Goal: Task Accomplishment & Management: Use online tool/utility

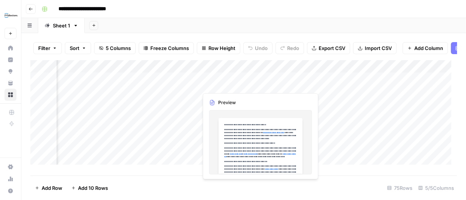
scroll to position [0, 254]
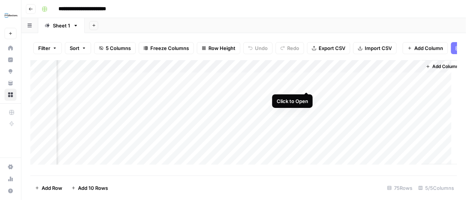
click at [306, 83] on div "Add Column" at bounding box center [243, 115] width 427 height 110
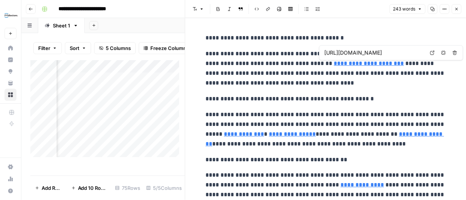
type input "https://www.bonlook.ca/collections/geometric-glasses"
click at [459, 13] on button "Close" at bounding box center [457, 9] width 10 height 10
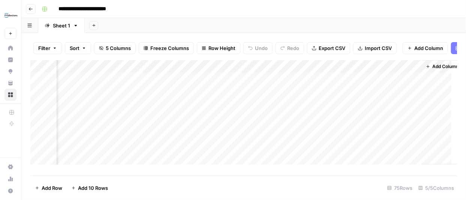
click at [308, 71] on div "Add Column" at bounding box center [243, 115] width 427 height 110
click at [182, 71] on div "Add Column" at bounding box center [243, 115] width 427 height 110
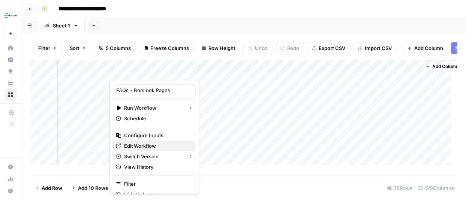
click at [142, 148] on span "Edit Workflow" at bounding box center [157, 146] width 66 height 8
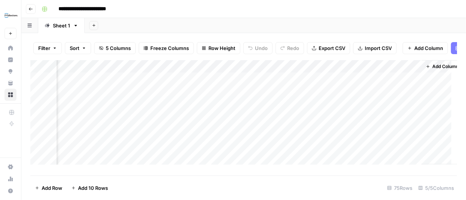
click at [182, 71] on div "Add Column" at bounding box center [243, 115] width 427 height 110
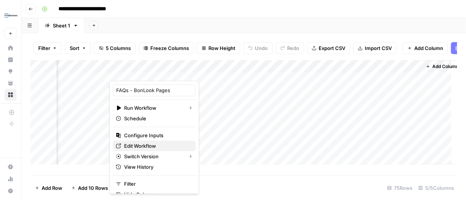
click at [160, 146] on span "Edit Workflow" at bounding box center [157, 146] width 66 height 8
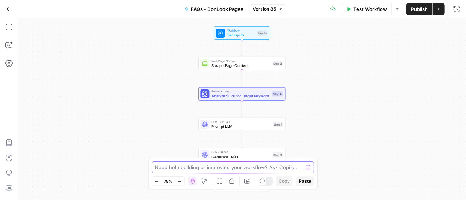
click at [227, 168] on textarea at bounding box center [229, 167] width 148 height 8
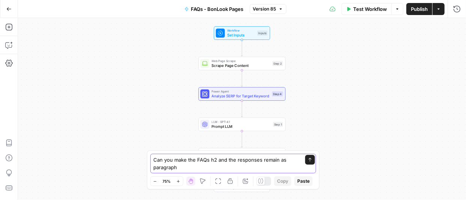
type textarea "Can you make the FAQs h2 and the responses remain as paragraphs"
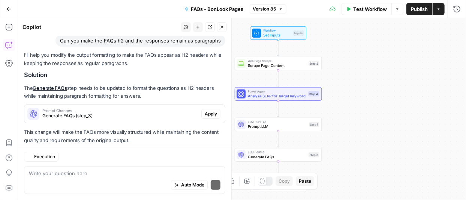
scroll to position [67, 0]
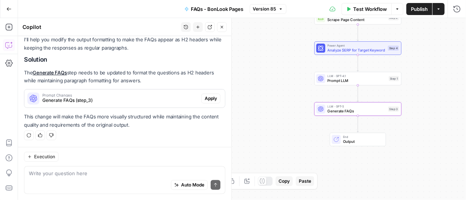
click at [206, 102] on span "Apply" at bounding box center [211, 98] width 12 height 7
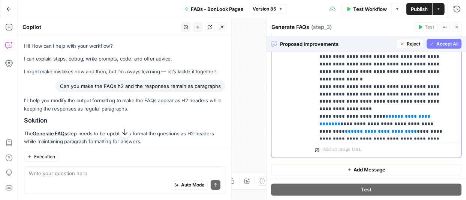
scroll to position [15, 0]
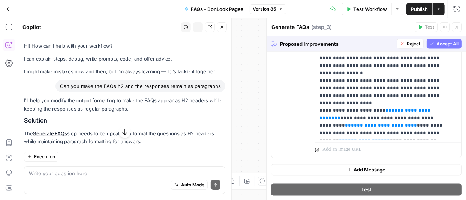
click at [437, 42] on span "Accept All" at bounding box center [448, 44] width 22 height 7
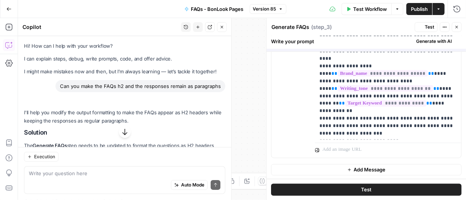
scroll to position [0, 0]
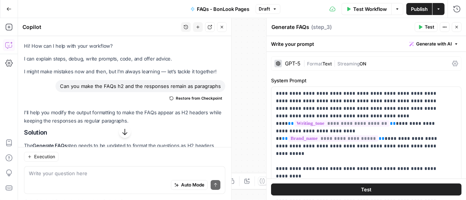
click at [422, 10] on span "Publish" at bounding box center [419, 9] width 17 height 8
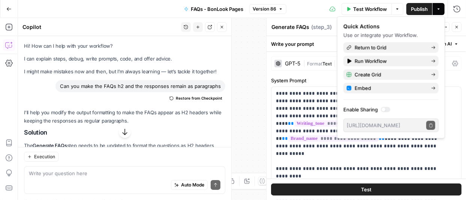
click at [455, 29] on icon "button" at bounding box center [457, 27] width 5 height 5
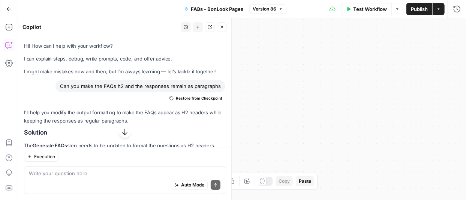
click at [220, 26] on icon "button" at bounding box center [222, 27] width 5 height 5
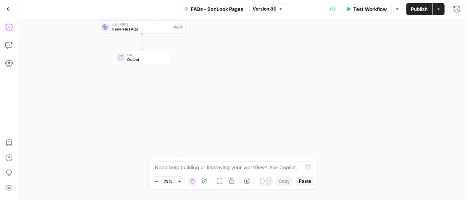
click at [9, 25] on icon "button" at bounding box center [9, 27] width 8 height 8
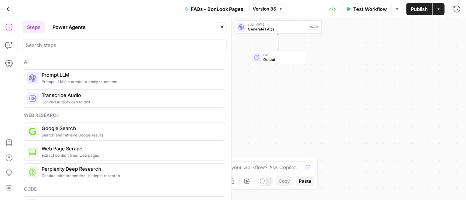
click at [98, 82] on span "Prompt LLMs to create or analyze content" at bounding box center [130, 81] width 177 height 6
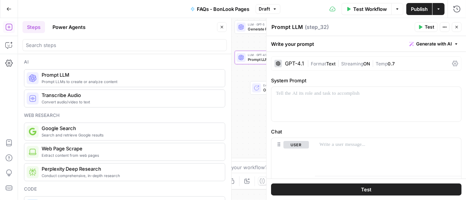
click at [221, 25] on icon "button" at bounding box center [222, 27] width 5 height 5
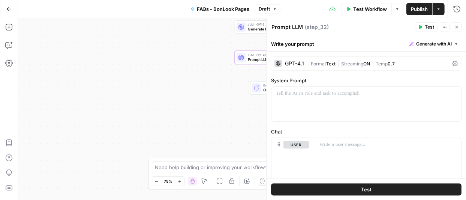
click at [228, 110] on div "Workflow Set Inputs Inputs Web Page Scrape Scrape Page Content Step 2 Power Age…" at bounding box center [242, 109] width 448 height 182
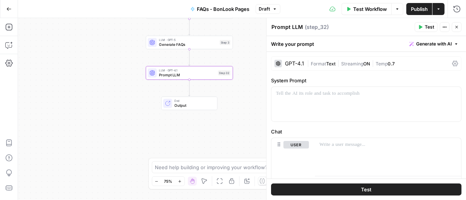
drag, startPoint x: 214, startPoint y: 98, endPoint x: 124, endPoint y: 113, distance: 91.3
click at [124, 113] on div "Workflow Set Inputs Inputs Web Page Scrape Scrape Page Content Step 2 Power Age…" at bounding box center [242, 109] width 448 height 182
click at [369, 111] on div at bounding box center [367, 104] width 190 height 35
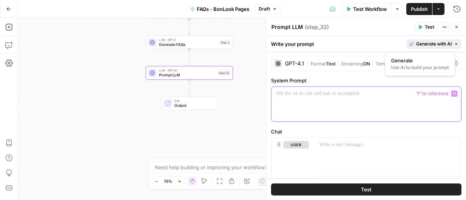
click at [425, 41] on span "Generate with AI" at bounding box center [434, 44] width 36 height 7
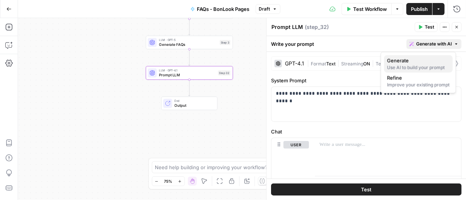
click at [413, 60] on span "Generate" at bounding box center [417, 61] width 60 height 8
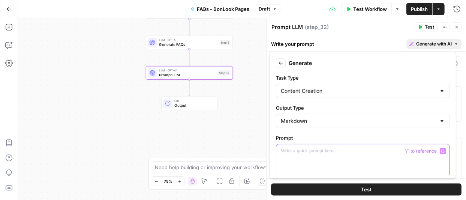
click at [389, 156] on div at bounding box center [362, 171] width 173 height 55
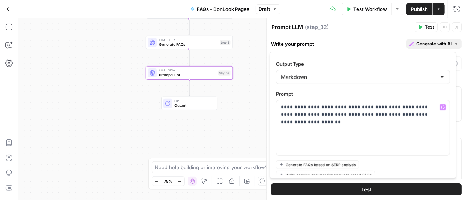
scroll to position [38, 0]
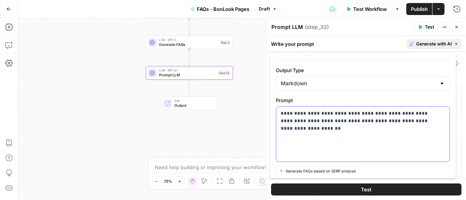
click at [409, 120] on p "**********" at bounding box center [360, 117] width 159 height 15
click at [408, 120] on p "**********" at bounding box center [360, 117] width 159 height 15
click at [409, 117] on p "**********" at bounding box center [360, 117] width 159 height 15
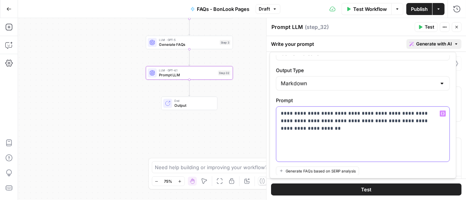
click at [409, 117] on p "**********" at bounding box center [360, 117] width 159 height 15
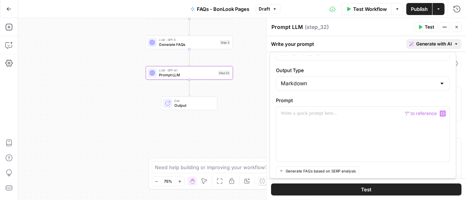
click at [432, 42] on span "Generate with AI" at bounding box center [434, 44] width 36 height 7
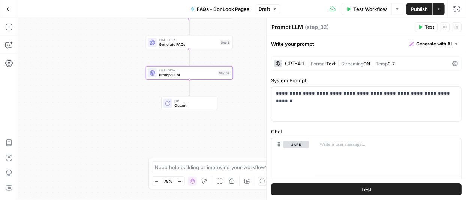
click at [430, 42] on span "Generate with AI" at bounding box center [434, 44] width 36 height 7
click at [437, 42] on span "Generate with AI" at bounding box center [434, 44] width 36 height 7
click at [397, 101] on div "**********" at bounding box center [367, 104] width 190 height 35
click at [434, 38] on div "Write your prompt Generate with AI" at bounding box center [367, 43] width 200 height 15
click at [435, 41] on span "Generate with AI" at bounding box center [434, 44] width 36 height 7
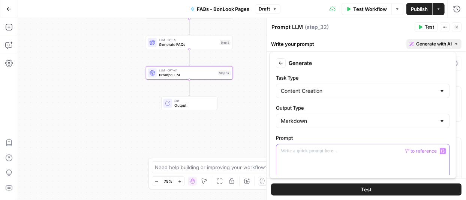
click at [344, 151] on p at bounding box center [363, 151] width 164 height 8
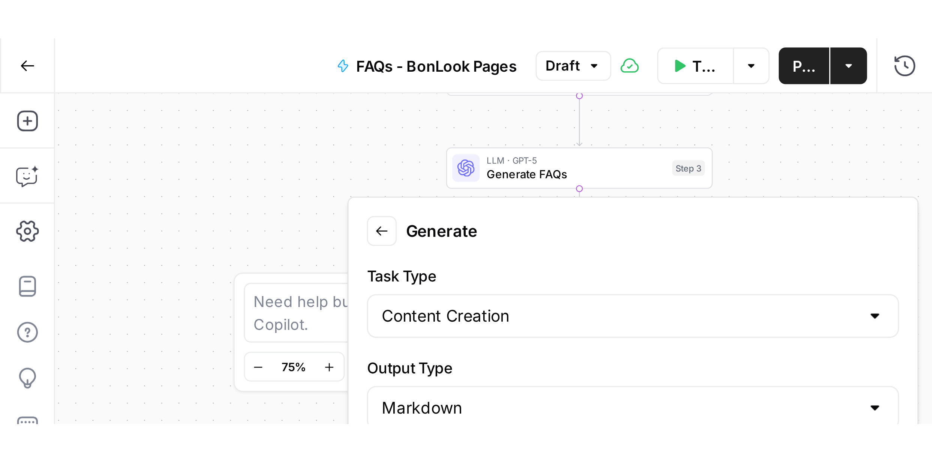
scroll to position [0, 0]
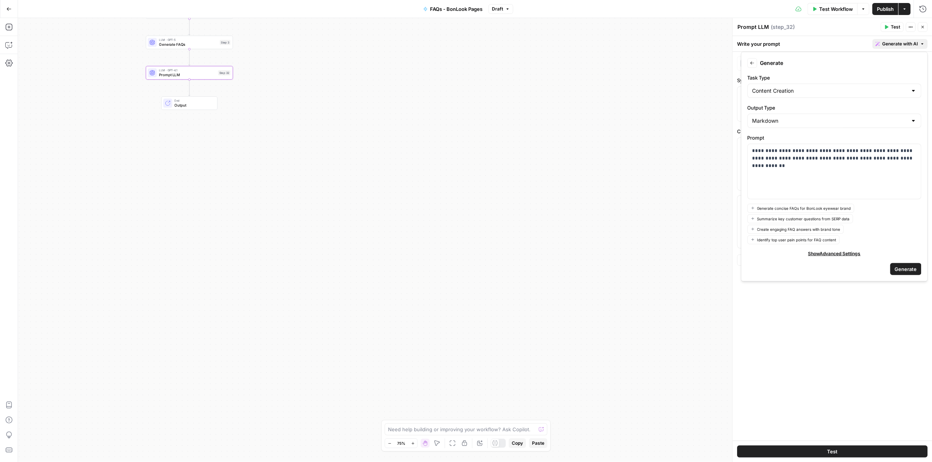
click at [466, 199] on span "Generate" at bounding box center [906, 269] width 22 height 8
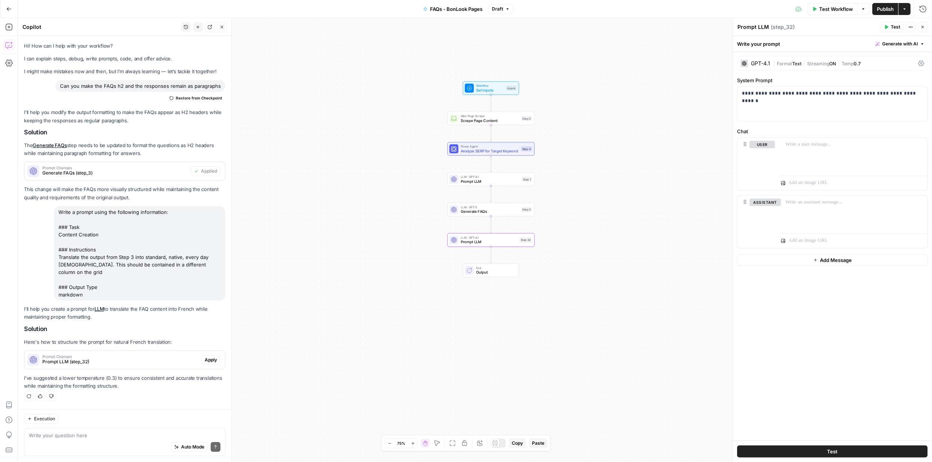
click at [209, 199] on span "Apply" at bounding box center [211, 359] width 12 height 7
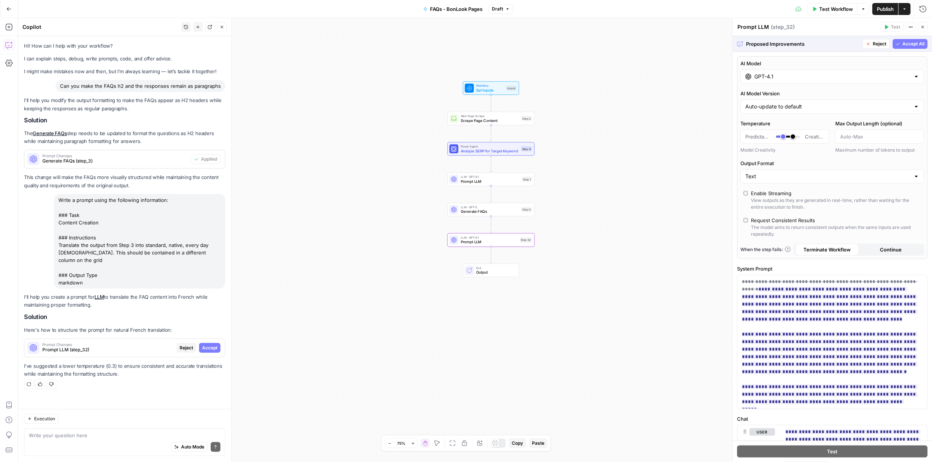
click at [466, 42] on span "Accept All" at bounding box center [914, 44] width 22 height 7
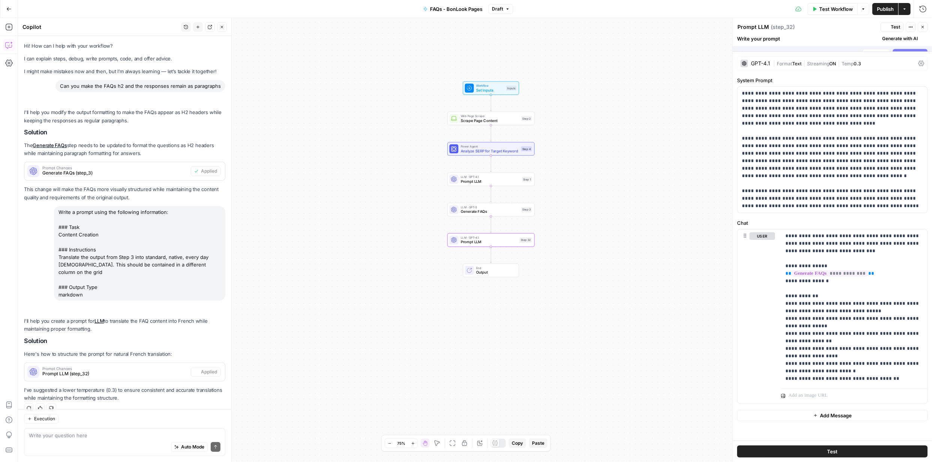
scroll to position [11, 0]
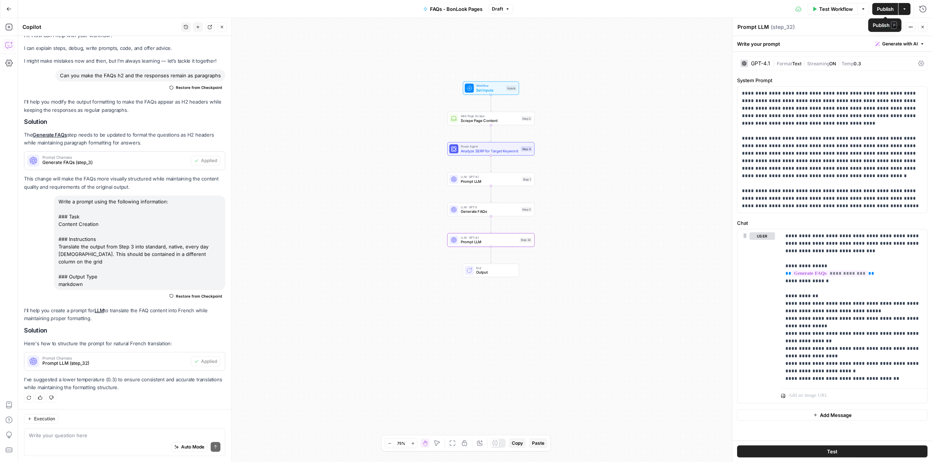
click at [466, 11] on span "Publish" at bounding box center [885, 9] width 17 height 8
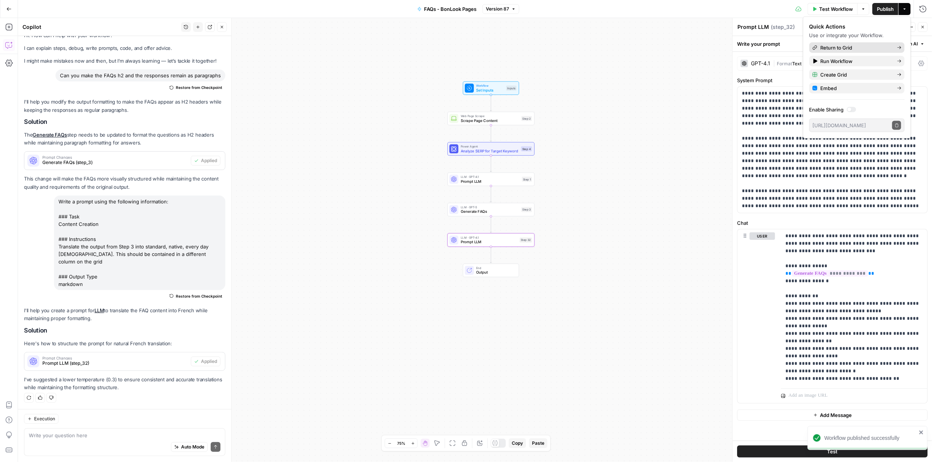
click at [466, 45] on div "Return to Grid" at bounding box center [857, 48] width 89 height 8
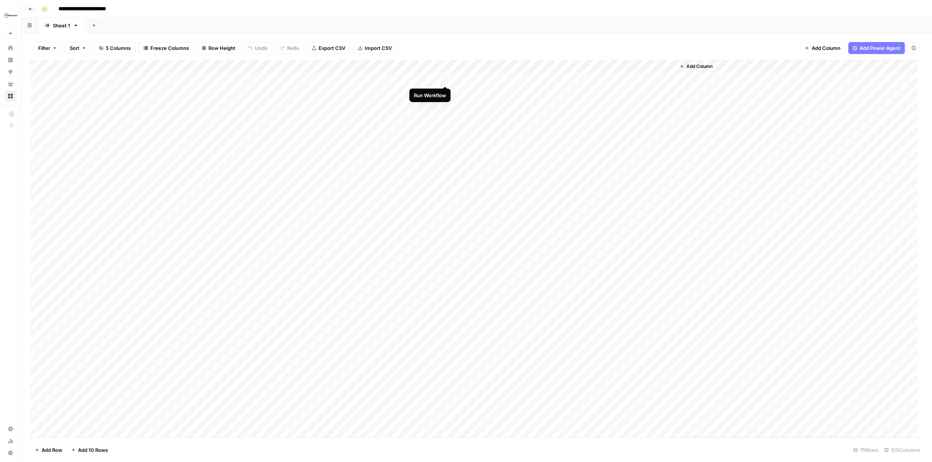
click at [445, 77] on div "Add Column" at bounding box center [476, 248] width 893 height 377
click at [466, 79] on div "Add Column" at bounding box center [476, 248] width 893 height 377
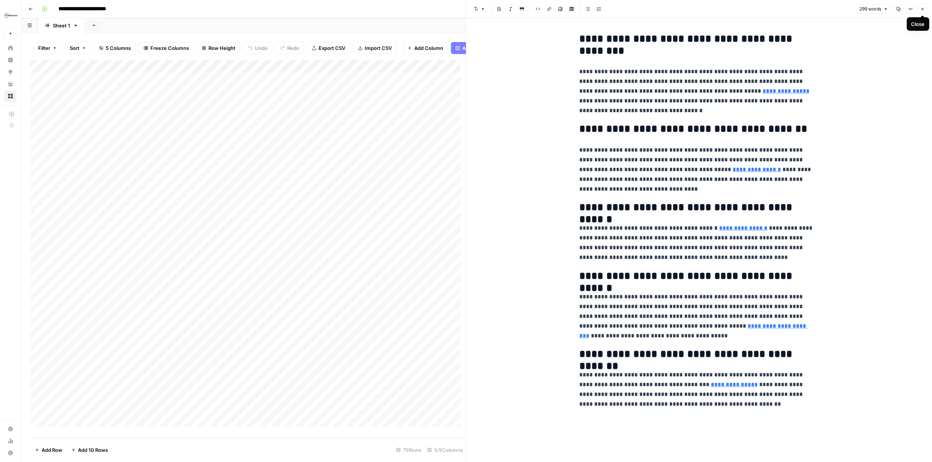
click at [466, 11] on icon "button" at bounding box center [923, 9] width 5 height 5
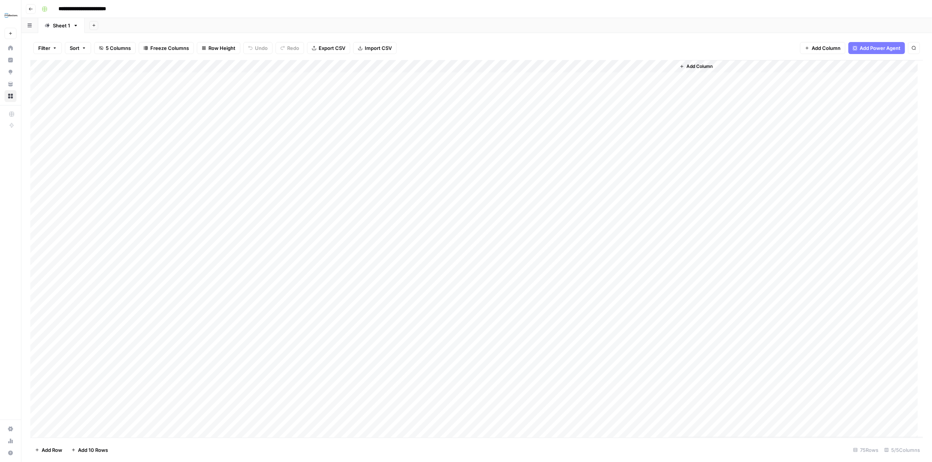
click at [435, 78] on div "Add Column" at bounding box center [476, 248] width 893 height 377
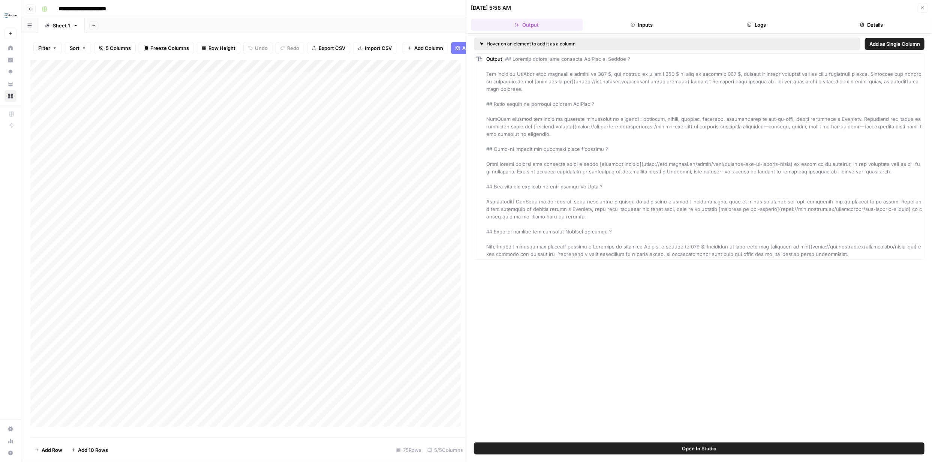
click at [466, 22] on button "Inputs" at bounding box center [642, 25] width 112 height 12
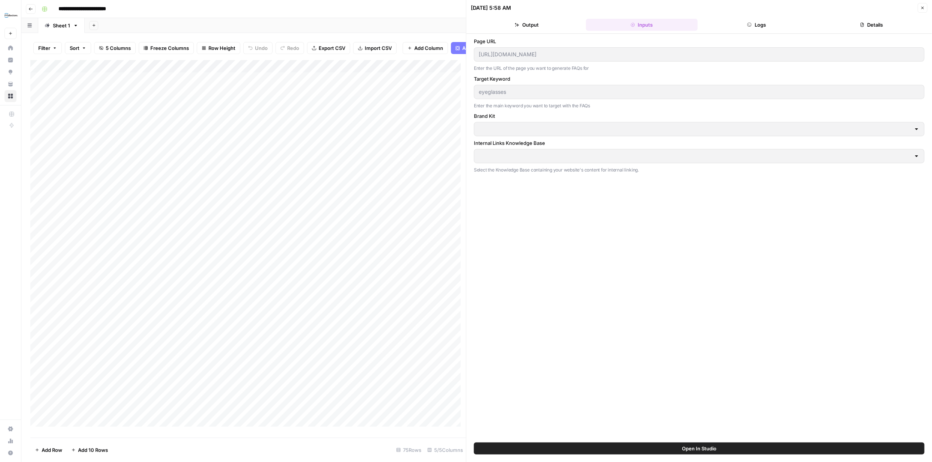
type input "BonLook brand"
type input "BonLook"
click at [466, 25] on button "Logs" at bounding box center [757, 25] width 112 height 12
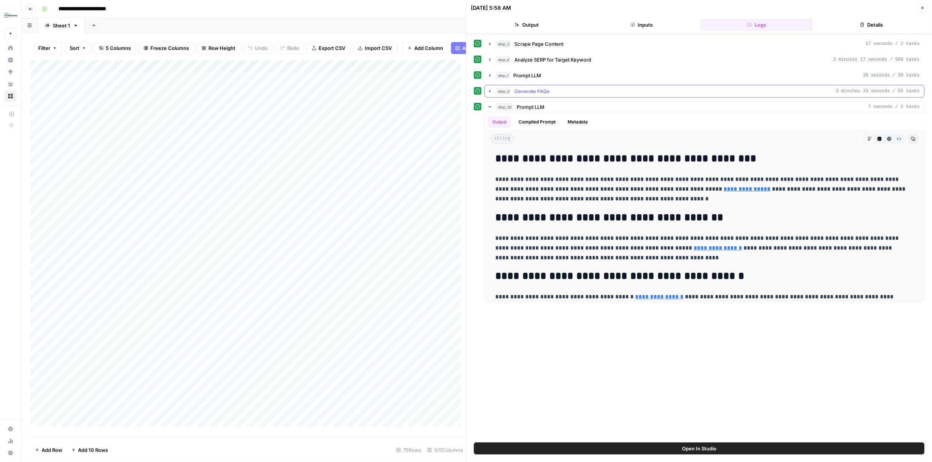
click at [466, 91] on icon "button" at bounding box center [490, 91] width 2 height 3
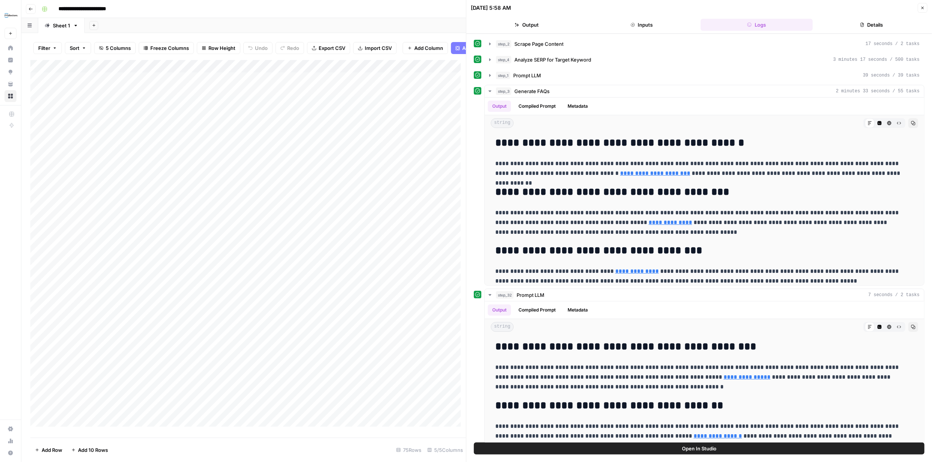
click at [466, 6] on icon "button" at bounding box center [923, 8] width 5 height 5
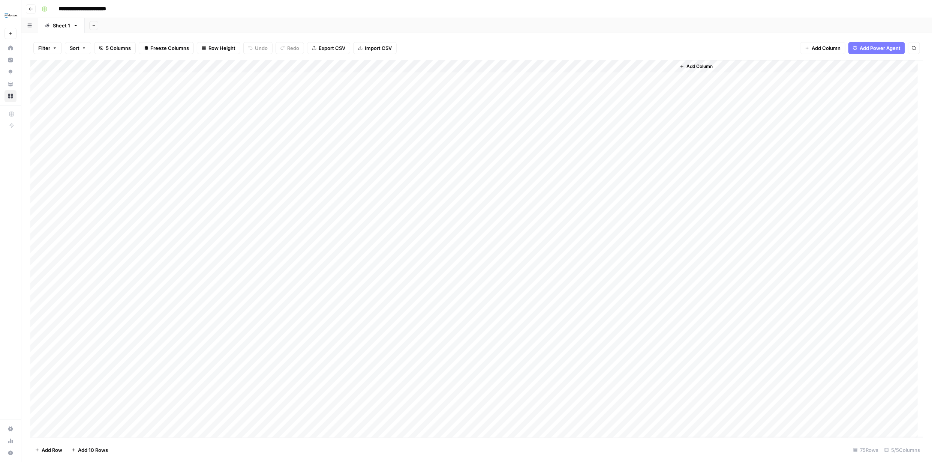
click at [437, 66] on div "Add Column" at bounding box center [476, 248] width 893 height 377
click at [466, 45] on div "Filter Sort 5 Columns Freeze Columns Row Height Undo Redo Export CSV Import CSV…" at bounding box center [476, 48] width 893 height 24
click at [435, 77] on div "Add Column" at bounding box center [476, 248] width 893 height 377
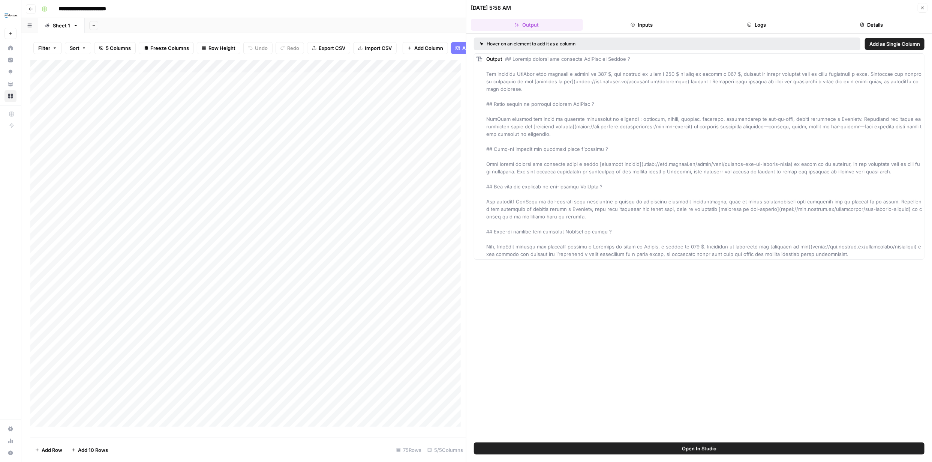
click at [466, 22] on button "Inputs" at bounding box center [642, 25] width 112 height 12
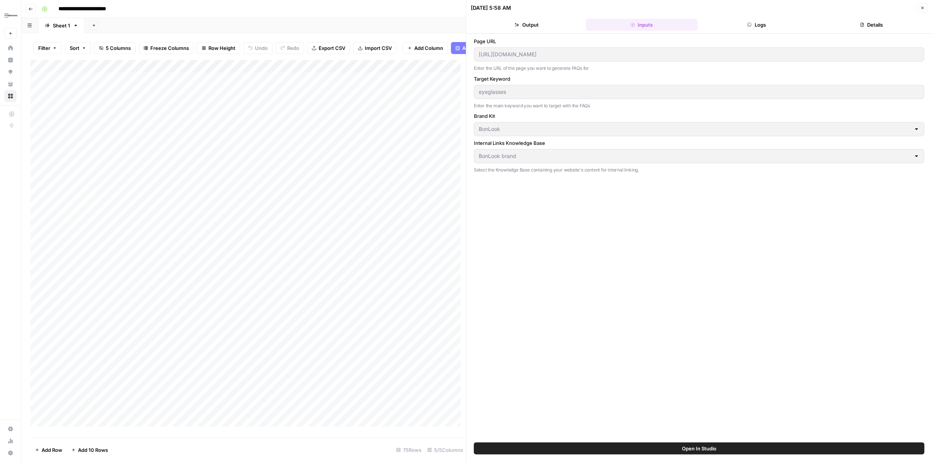
click at [466, 23] on button "Details" at bounding box center [872, 25] width 112 height 12
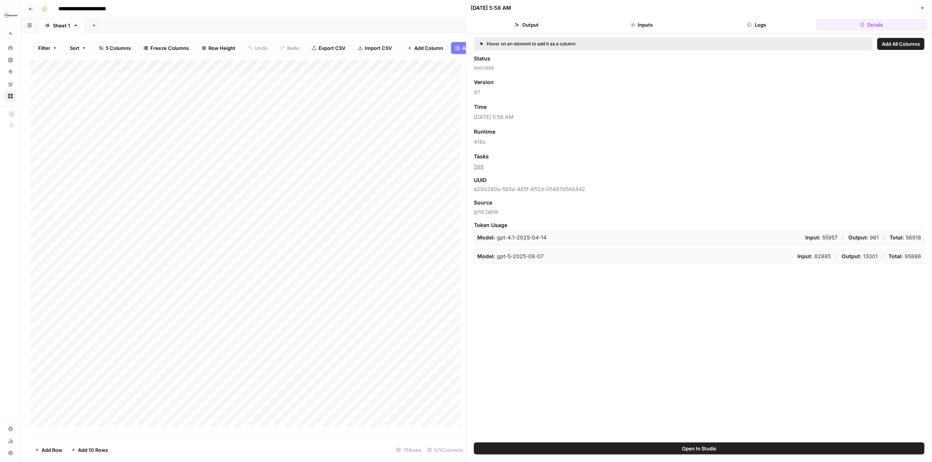
click at [466, 24] on button "Logs" at bounding box center [757, 25] width 112 height 12
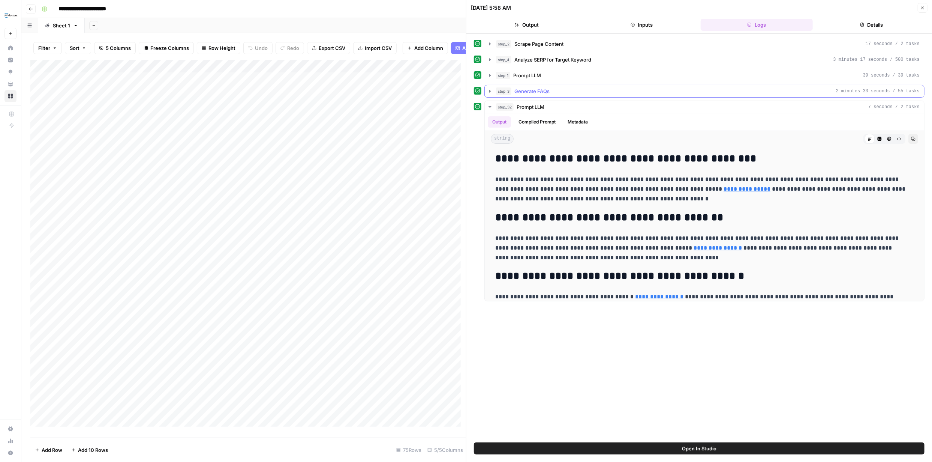
click at [466, 90] on icon "button" at bounding box center [490, 91] width 6 height 6
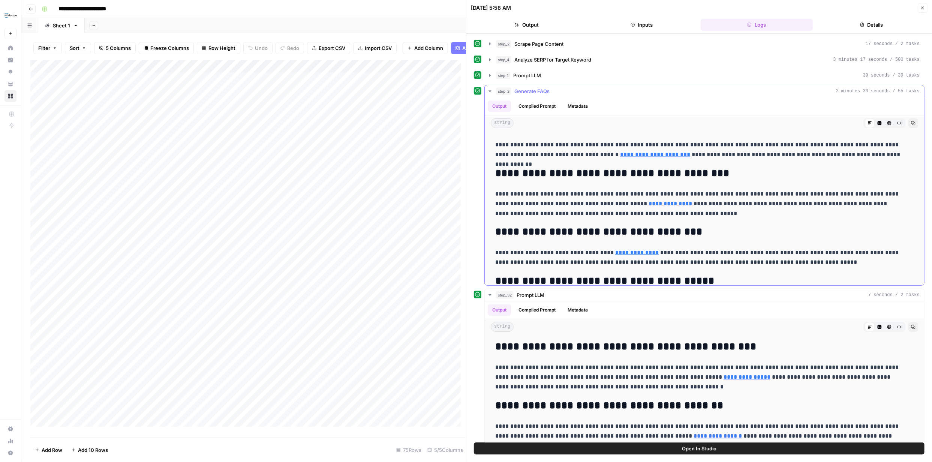
scroll to position [16, 0]
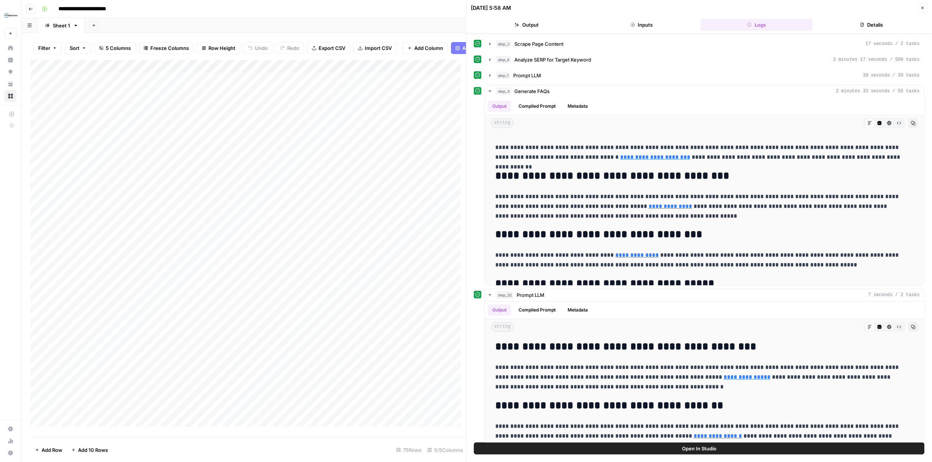
click at [466, 8] on icon "button" at bounding box center [923, 8] width 3 height 3
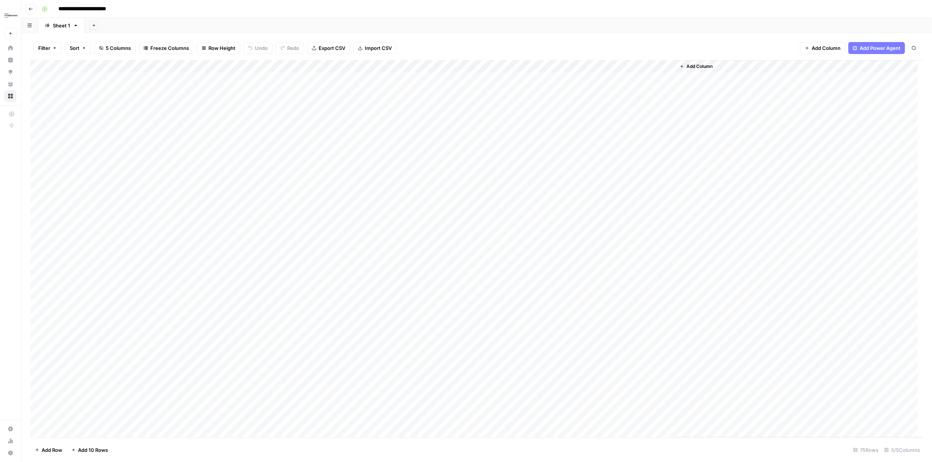
click at [437, 66] on div "Add Column" at bounding box center [476, 248] width 893 height 377
click at [413, 129] on span "Configure Inputs" at bounding box center [411, 130] width 66 height 8
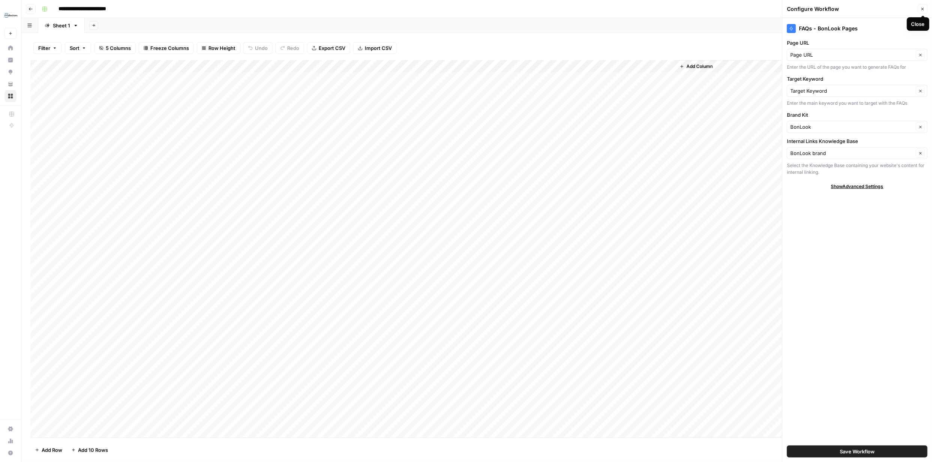
click at [466, 9] on button "Close" at bounding box center [923, 9] width 10 height 10
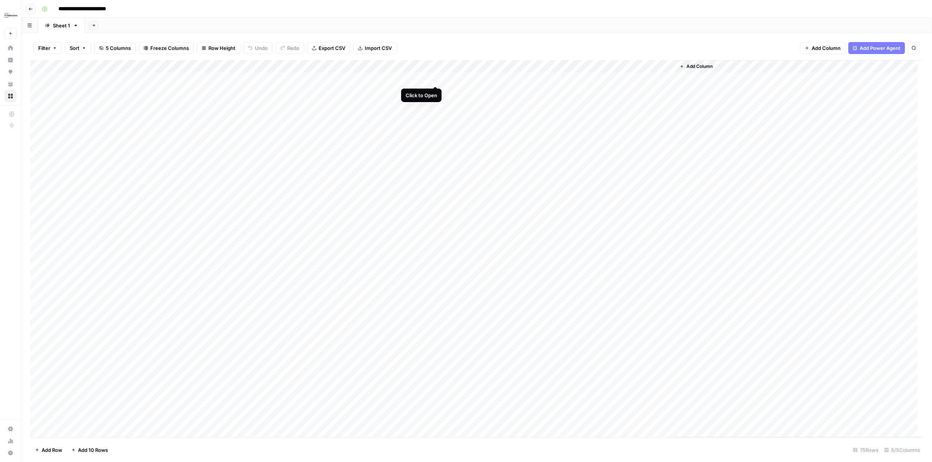
click at [435, 78] on div "Add Column" at bounding box center [476, 248] width 893 height 377
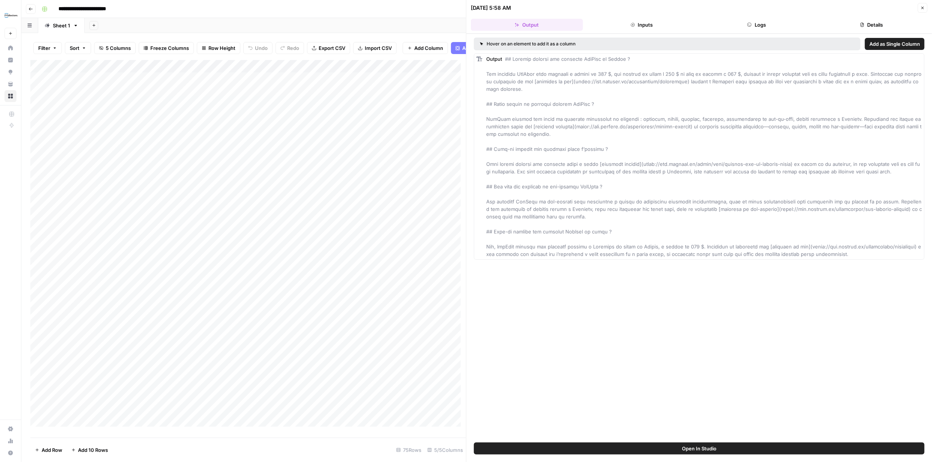
click at [466, 44] on span "Add as Single Column" at bounding box center [895, 44] width 51 height 8
click at [466, 8] on button "Close" at bounding box center [923, 8] width 10 height 10
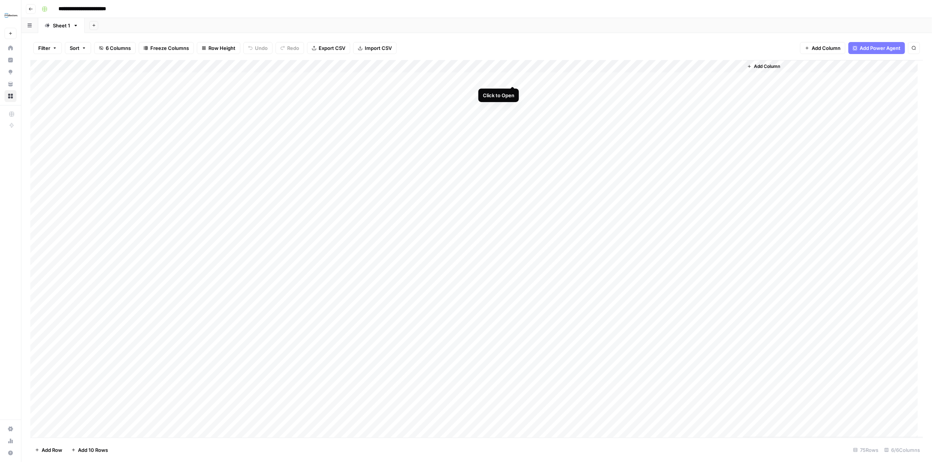
click at [466, 78] on div "Add Column" at bounding box center [476, 248] width 893 height 377
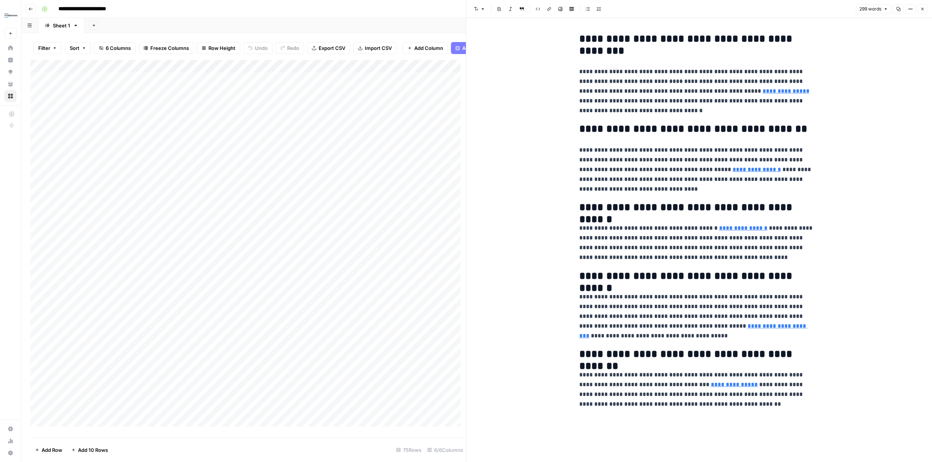
click at [466, 3] on header "Font style Bold Italic Block quote Code block Link Image Insert Table Bulleted …" at bounding box center [700, 9] width 466 height 18
click at [466, 7] on icon "button" at bounding box center [923, 9] width 5 height 5
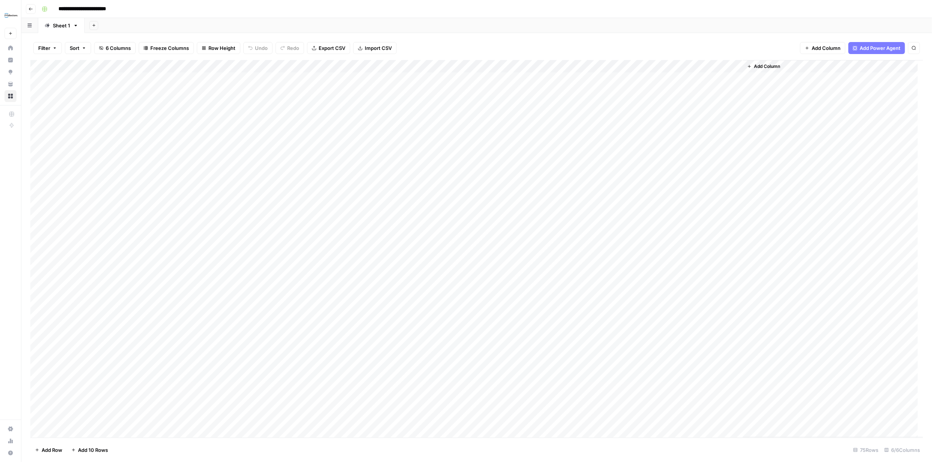
click at [466, 66] on div "Add Column" at bounding box center [476, 248] width 893 height 377
click at [466, 138] on span "Remove Column" at bounding box center [500, 140] width 66 height 8
click at [444, 75] on span "Delete" at bounding box center [439, 78] width 16 height 8
click at [435, 78] on div "Add Column" at bounding box center [476, 248] width 893 height 377
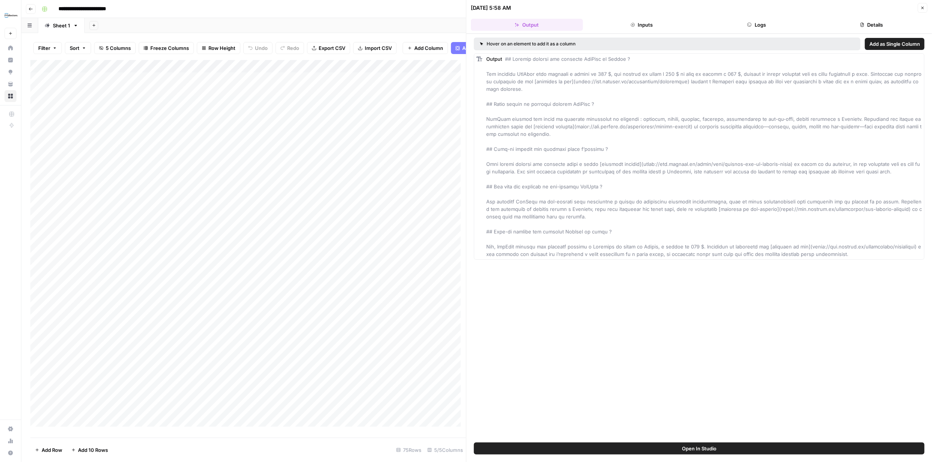
click at [466, 23] on icon "button" at bounding box center [749, 25] width 5 height 5
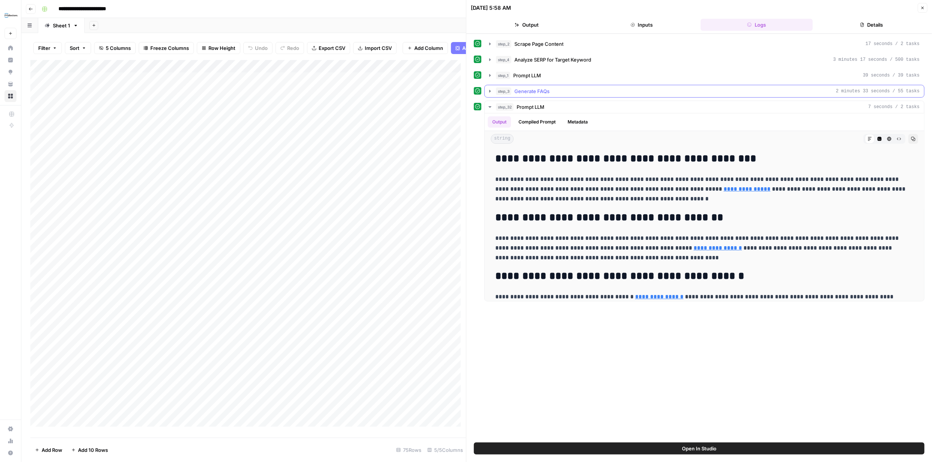
click at [466, 92] on icon "button" at bounding box center [490, 91] width 6 height 6
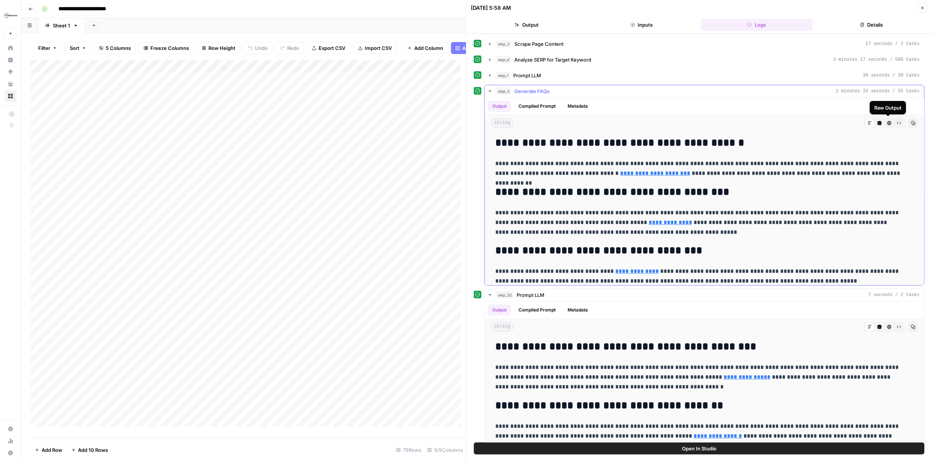
click at [466, 122] on icon "button" at bounding box center [899, 123] width 5 height 5
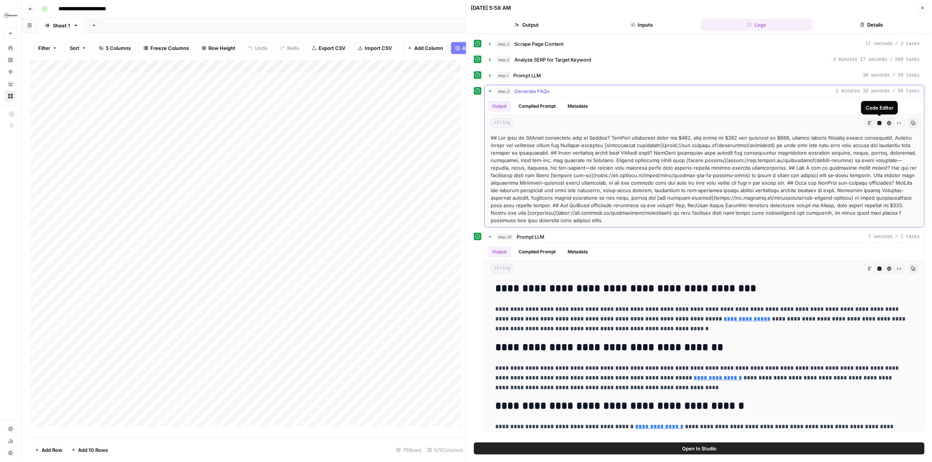
click at [466, 122] on icon "button" at bounding box center [880, 123] width 4 height 4
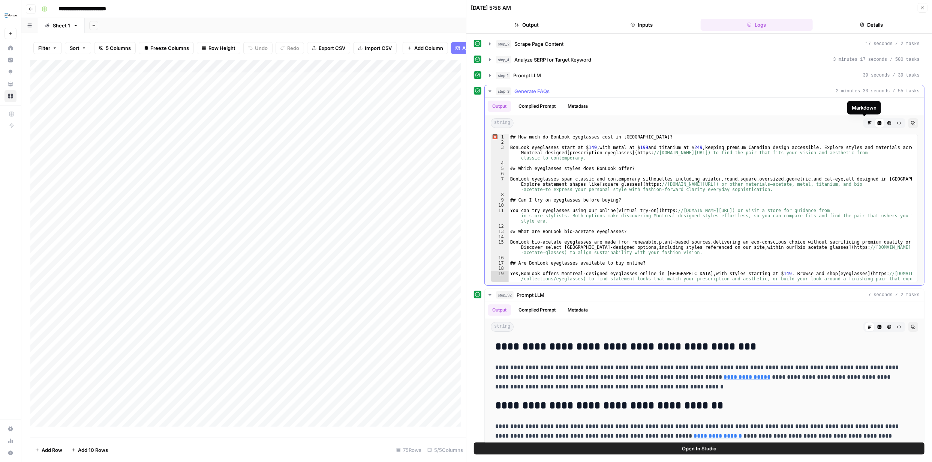
click at [466, 123] on icon "button" at bounding box center [870, 123] width 5 height 5
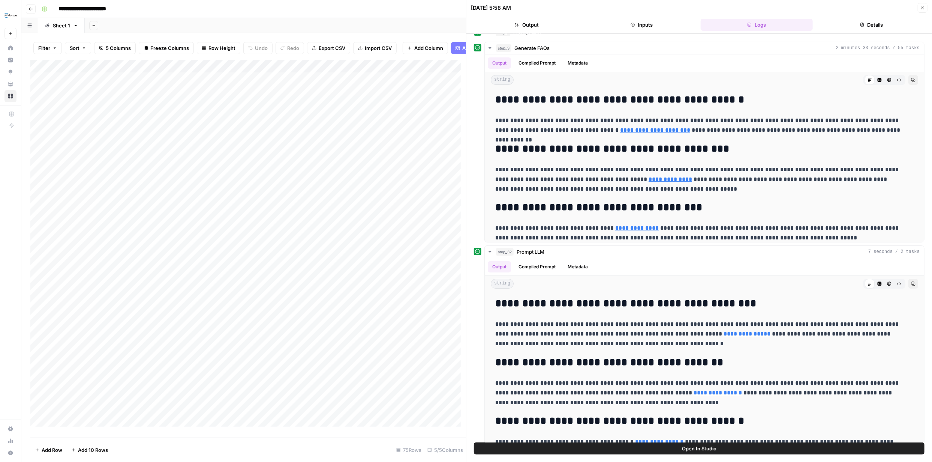
scroll to position [50, 0]
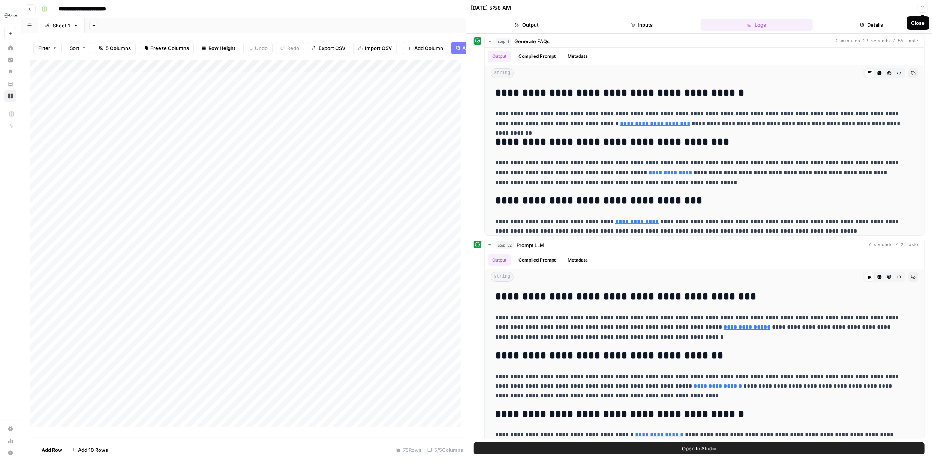
click at [466, 8] on icon "button" at bounding box center [923, 8] width 5 height 5
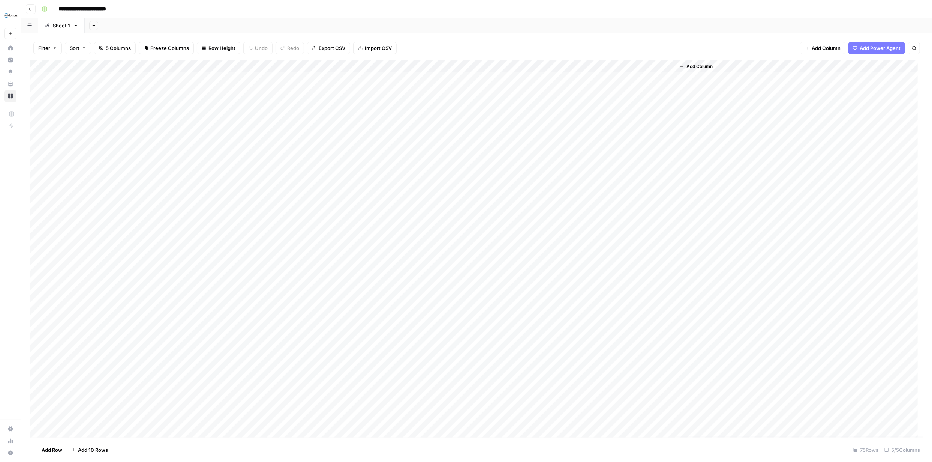
click at [466, 66] on div "Add Column" at bounding box center [476, 248] width 893 height 377
click at [466, 47] on div "Filter Sort 5 Columns Freeze Columns Row Height Undo Redo Export CSV Import CSV…" at bounding box center [476, 48] width 893 height 24
click at [437, 68] on div "Add Column" at bounding box center [476, 248] width 893 height 377
click at [399, 141] on span "Edit Workflow" at bounding box center [411, 140] width 66 height 8
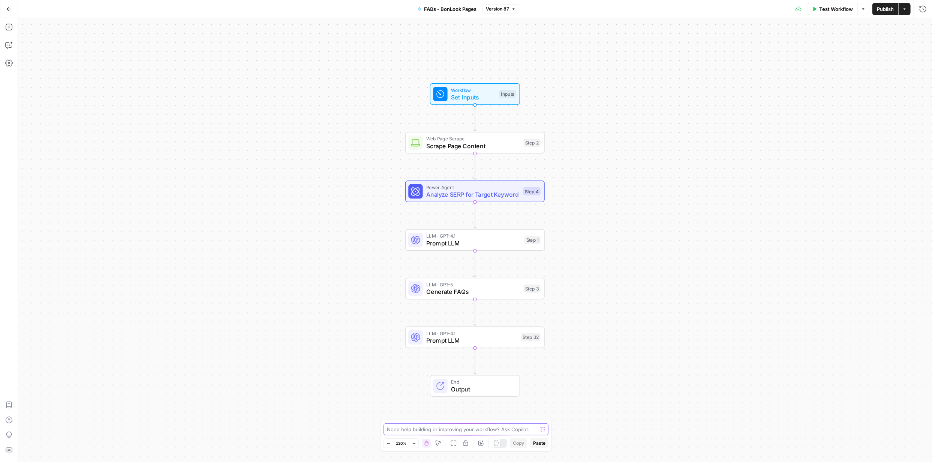
click at [461, 429] on textarea at bounding box center [462, 429] width 150 height 8
type textarea "Can I have step 3 as a single new column on the grid? Right now I can only see …"
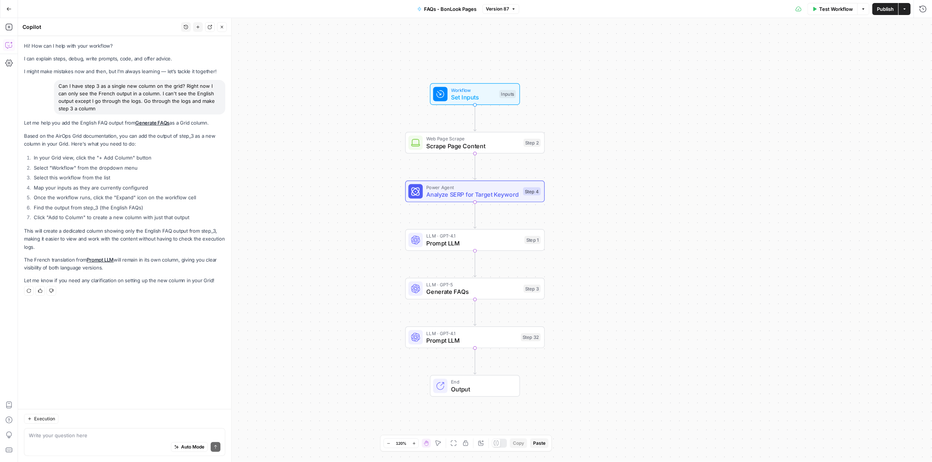
drag, startPoint x: 215, startPoint y: 280, endPoint x: 21, endPoint y: 125, distance: 248.7
click at [21, 125] on div "Hi! How can I help with your workflow? I can explain steps, debug, write prompt…" at bounding box center [124, 222] width 213 height 373
copy div "Let me help you add the English FAQ output from Generate FAQs as a Grid column.…"
click at [905, 9] on icon "button" at bounding box center [905, 9] width 5 height 5
click at [851, 48] on span "Return to Grid" at bounding box center [856, 48] width 71 height 8
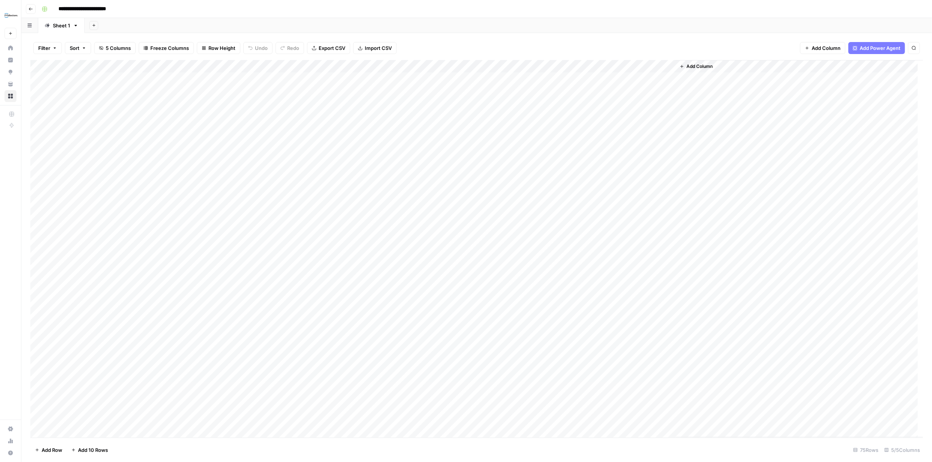
click at [668, 67] on div "Add Column" at bounding box center [476, 248] width 893 height 377
click at [602, 166] on span "Remove Column" at bounding box center [615, 168] width 66 height 8
click at [443, 75] on span "Delete" at bounding box center [439, 78] width 16 height 8
click at [597, 65] on span "Add Column" at bounding box center [592, 66] width 26 height 7
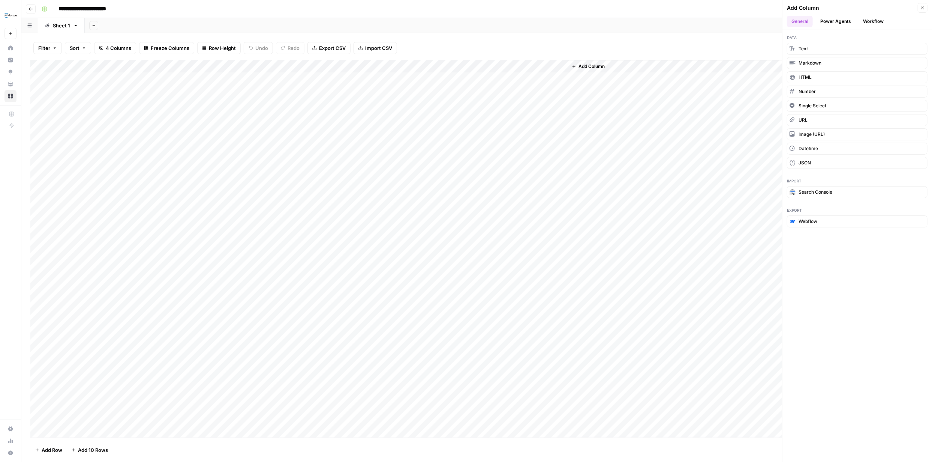
click at [869, 20] on button "Workflow" at bounding box center [874, 21] width 30 height 11
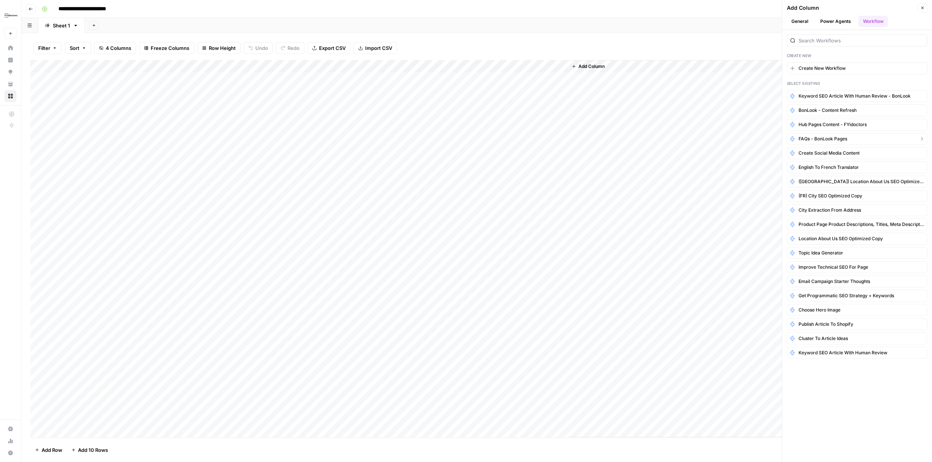
click at [834, 138] on span "FAQs - BonLook Pages" at bounding box center [823, 138] width 49 height 7
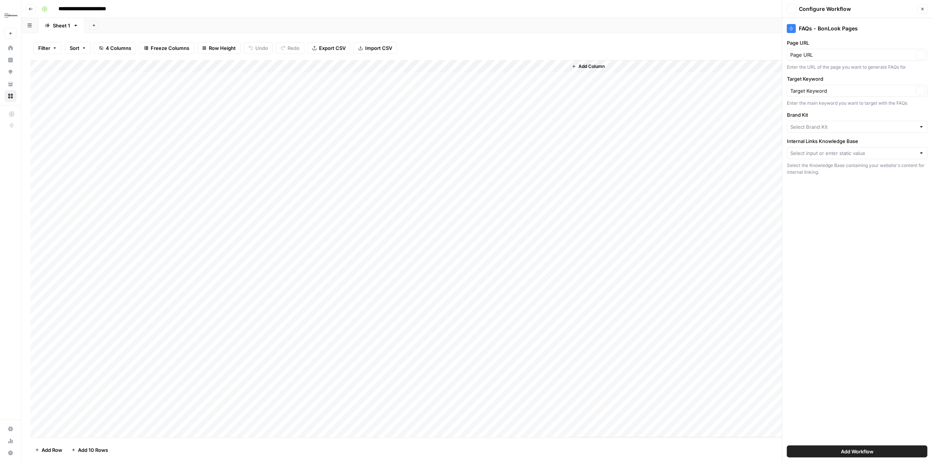
type input "BonLook"
click at [912, 153] on input "Internal Links Knowledge Base" at bounding box center [854, 153] width 126 height 8
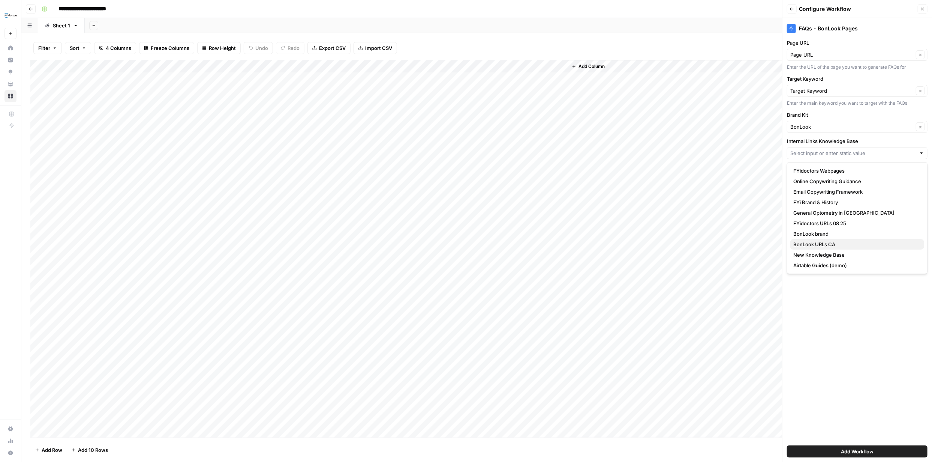
click at [827, 243] on span "BonLook URLs CA" at bounding box center [856, 244] width 125 height 8
type input "BonLook URLs CA"
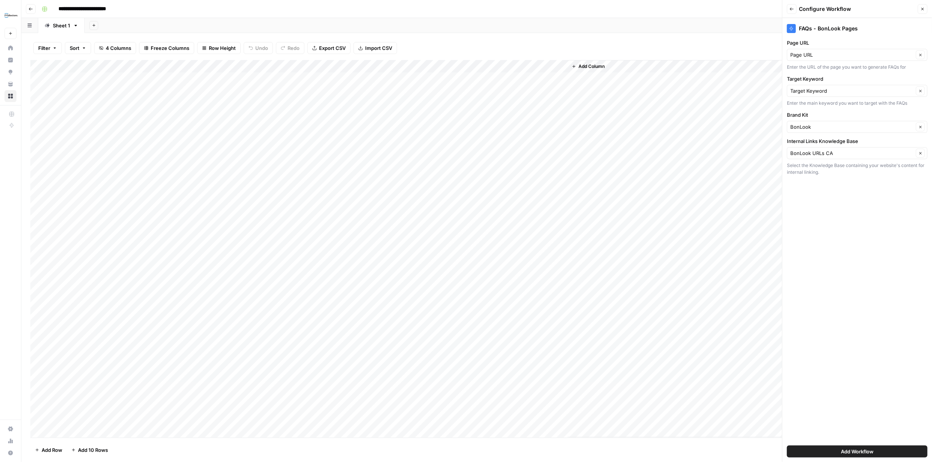
click at [436, 68] on div "Add Column" at bounding box center [476, 248] width 893 height 377
click at [408, 128] on span "Configure Inputs" at bounding box center [411, 130] width 66 height 8
click at [723, 45] on div "Filter Sort 4 Columns Freeze Columns Row Height Undo Redo Export CSV Import CSV…" at bounding box center [476, 48] width 893 height 24
click at [864, 448] on span "Save Workflow" at bounding box center [857, 451] width 35 height 8
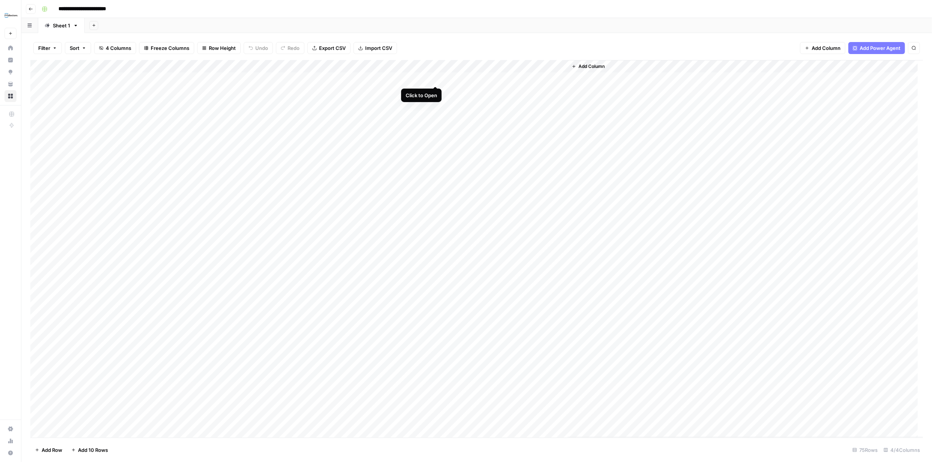
click at [437, 78] on div "Add Column" at bounding box center [476, 248] width 893 height 377
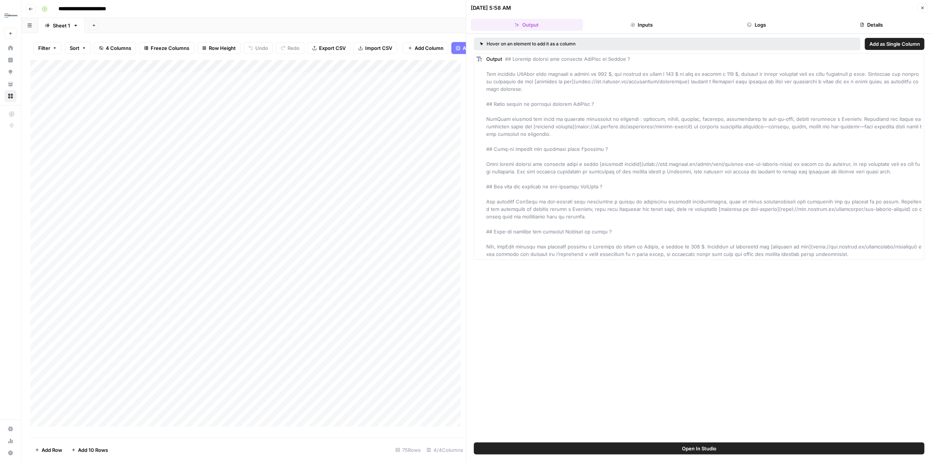
click at [873, 24] on button "Details" at bounding box center [872, 25] width 112 height 12
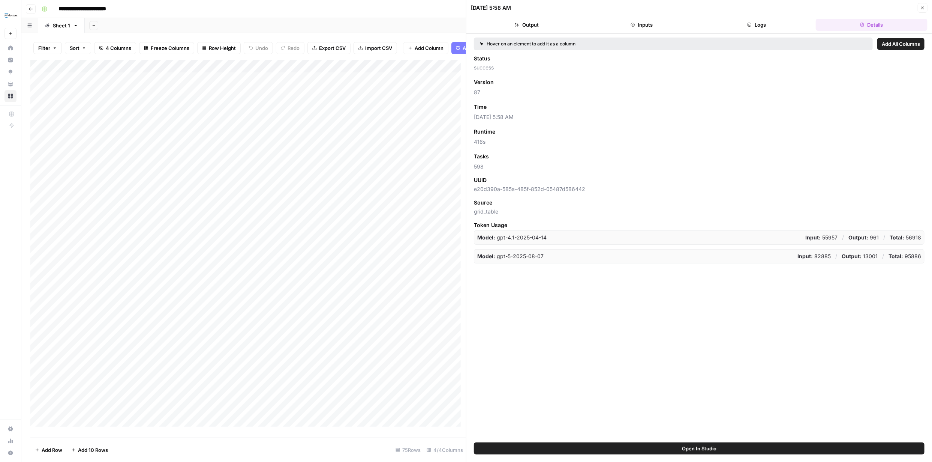
click at [762, 26] on button "Logs" at bounding box center [757, 25] width 112 height 12
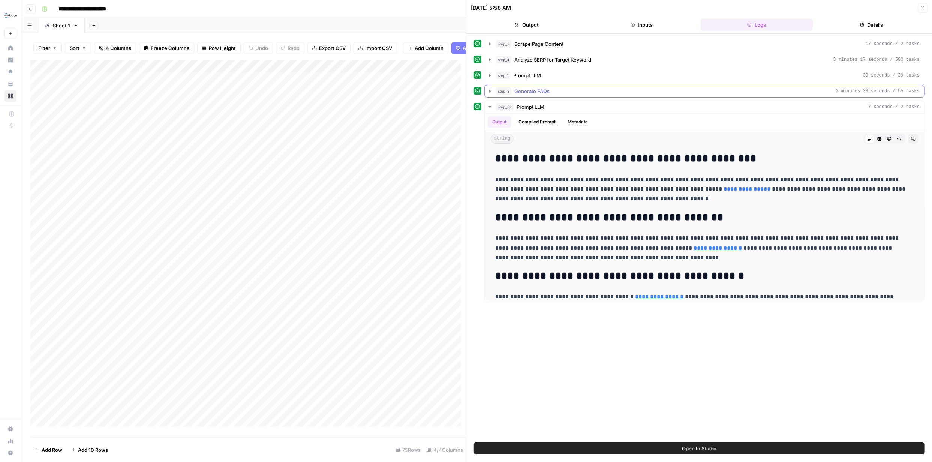
click at [488, 90] on icon "button" at bounding box center [490, 91] width 6 height 6
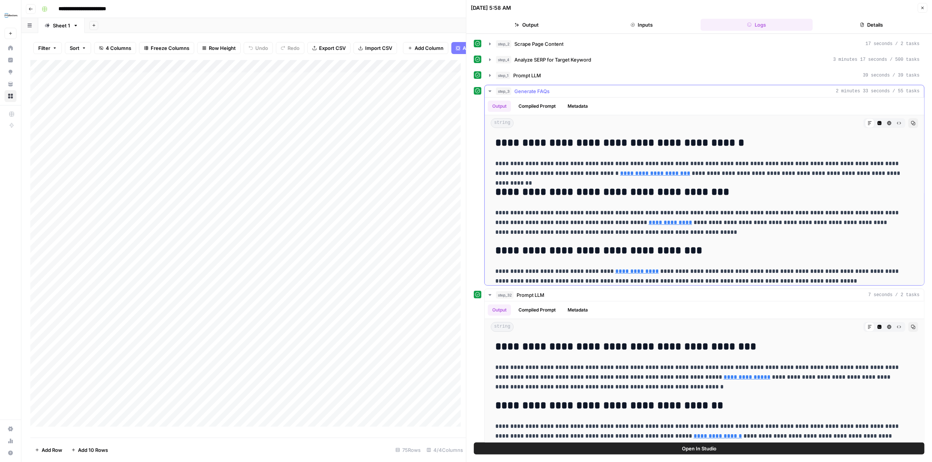
click at [503, 106] on button "Output" at bounding box center [499, 106] width 23 height 11
click at [503, 105] on button "Output" at bounding box center [499, 106] width 23 height 11
click at [546, 105] on button "Compiled Prompt" at bounding box center [537, 106] width 46 height 11
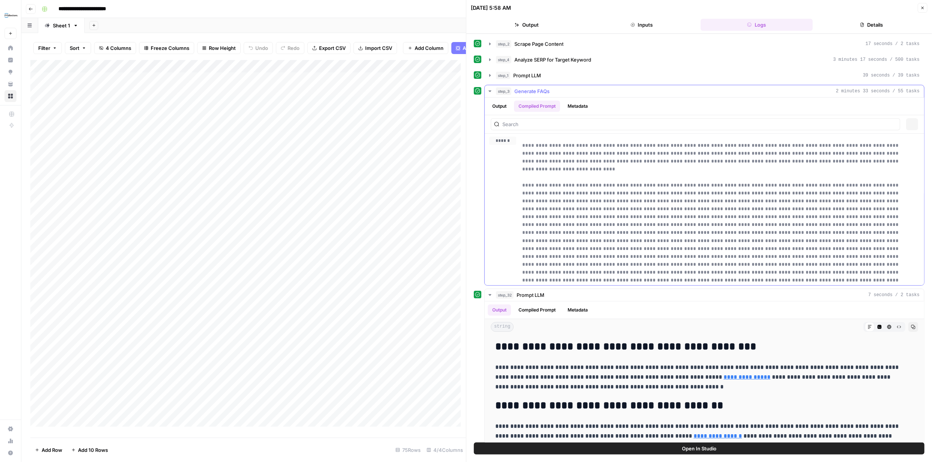
click at [548, 105] on button "Compiled Prompt" at bounding box center [537, 106] width 46 height 11
click at [579, 104] on button "Metadata" at bounding box center [577, 106] width 29 height 11
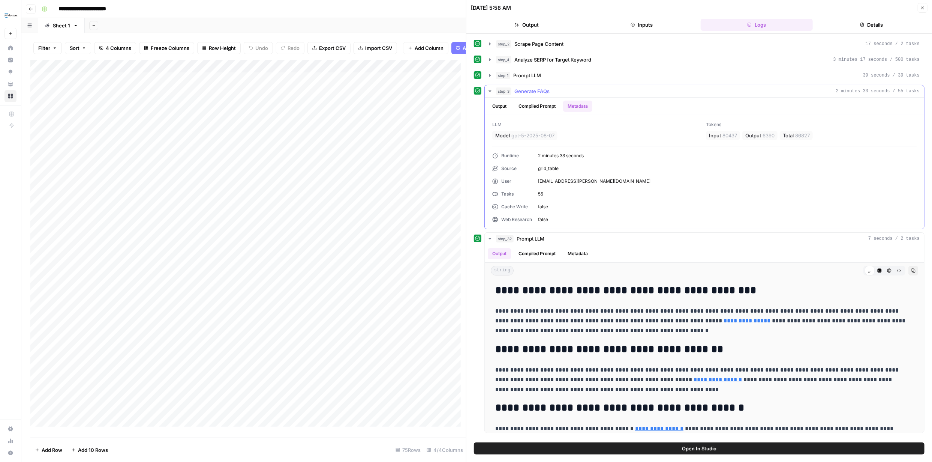
click at [500, 105] on button "Output" at bounding box center [499, 106] width 23 height 11
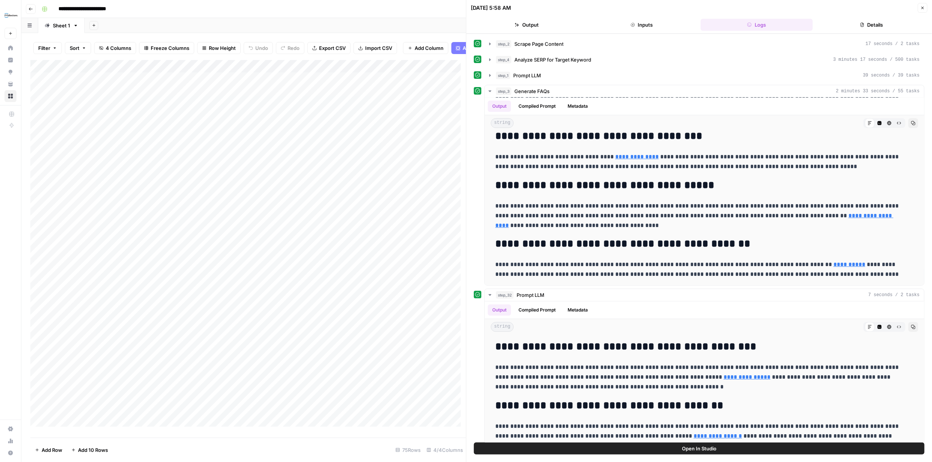
click at [527, 25] on button "Output" at bounding box center [527, 25] width 112 height 12
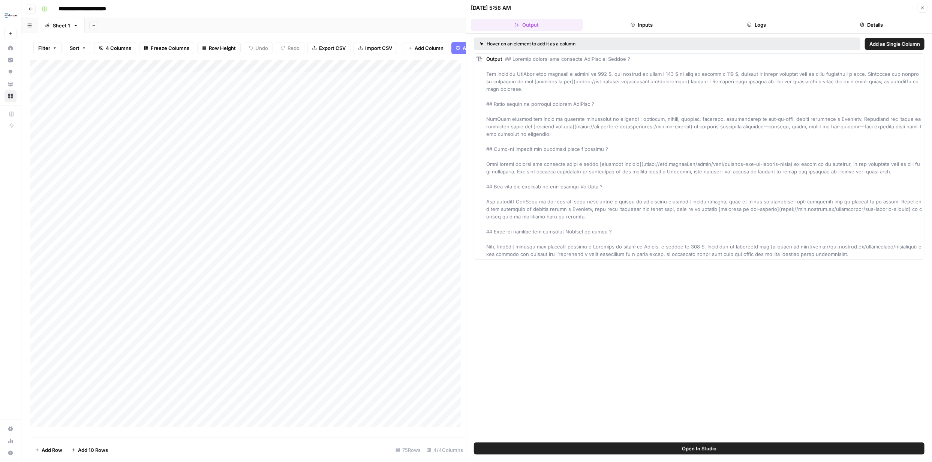
click at [531, 25] on button "Output" at bounding box center [527, 25] width 112 height 12
click at [532, 24] on button "Output" at bounding box center [527, 25] width 112 height 12
click at [921, 5] on button "Close" at bounding box center [923, 8] width 10 height 10
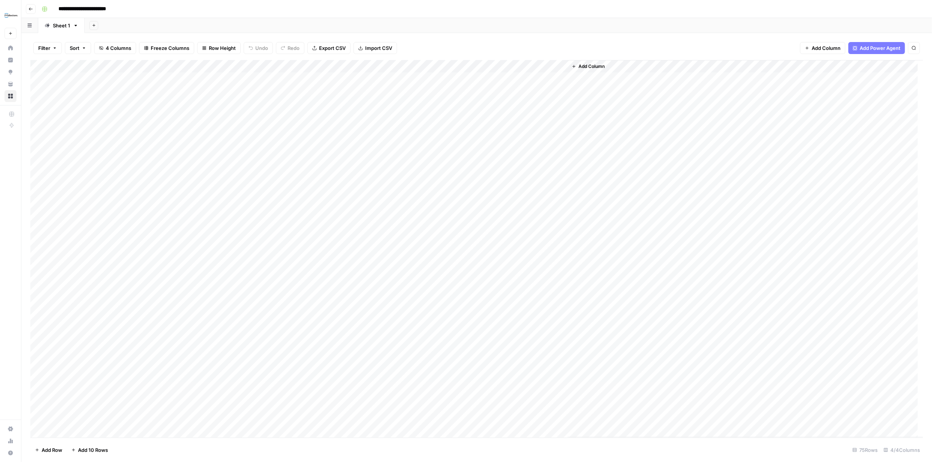
click at [594, 65] on span "Add Column" at bounding box center [592, 66] width 26 height 7
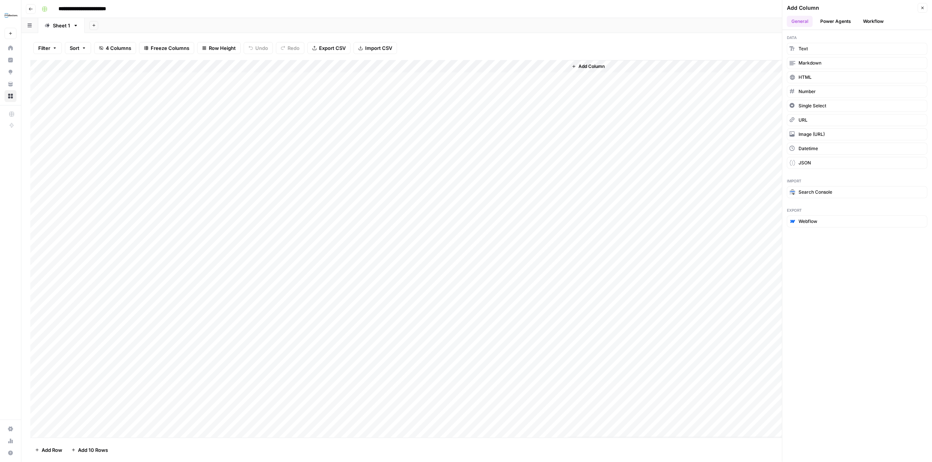
click at [867, 18] on button "Workflow" at bounding box center [874, 21] width 30 height 11
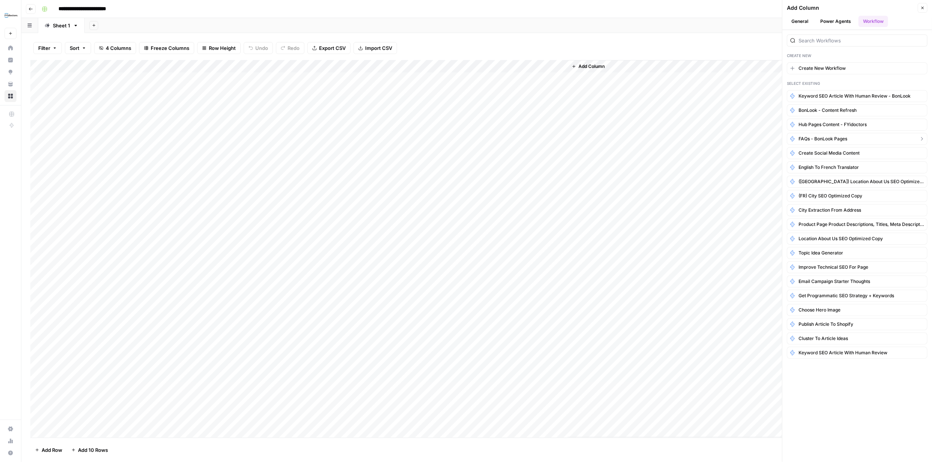
click at [817, 140] on span "FAQs - BonLook Pages" at bounding box center [823, 138] width 49 height 7
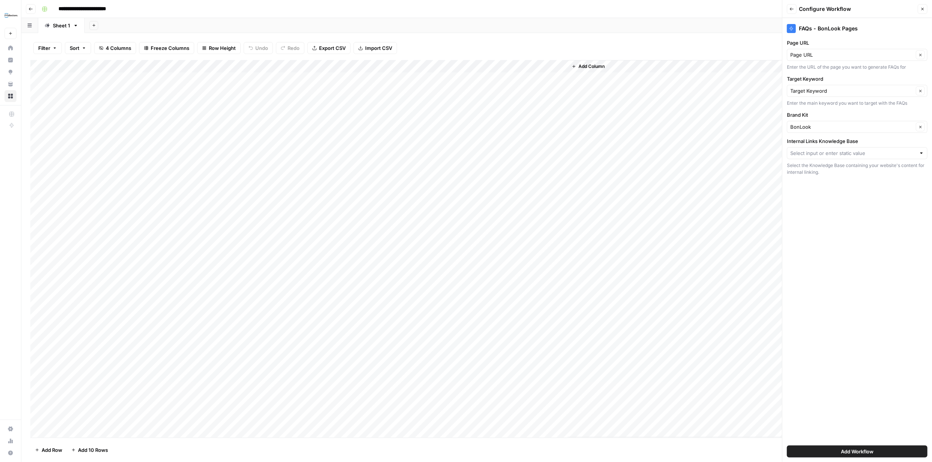
click at [923, 153] on div at bounding box center [921, 153] width 5 height 8
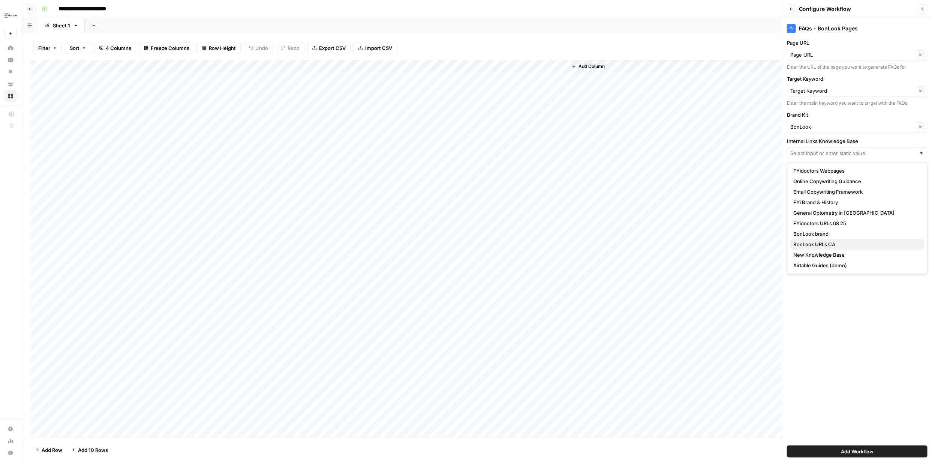
click at [836, 240] on button "BonLook URLs CA" at bounding box center [858, 244] width 134 height 11
type input "BonLook URLs CA"
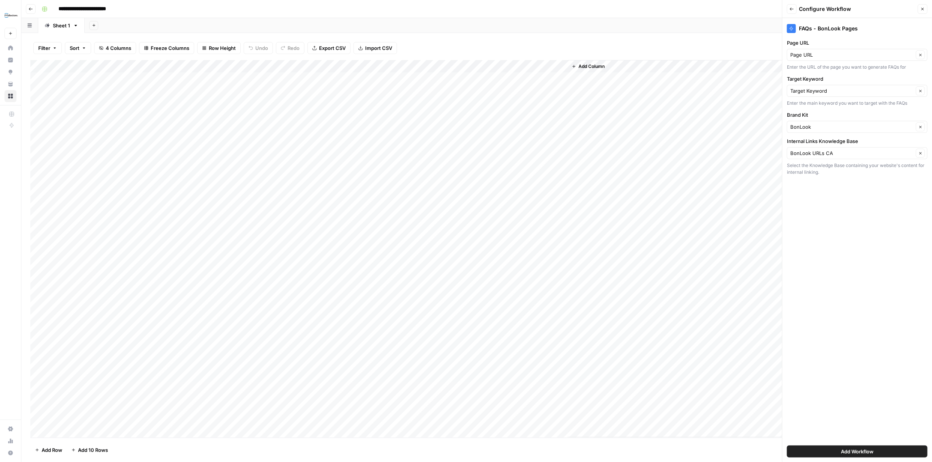
click at [858, 449] on span "Add Workflow" at bounding box center [857, 451] width 33 height 8
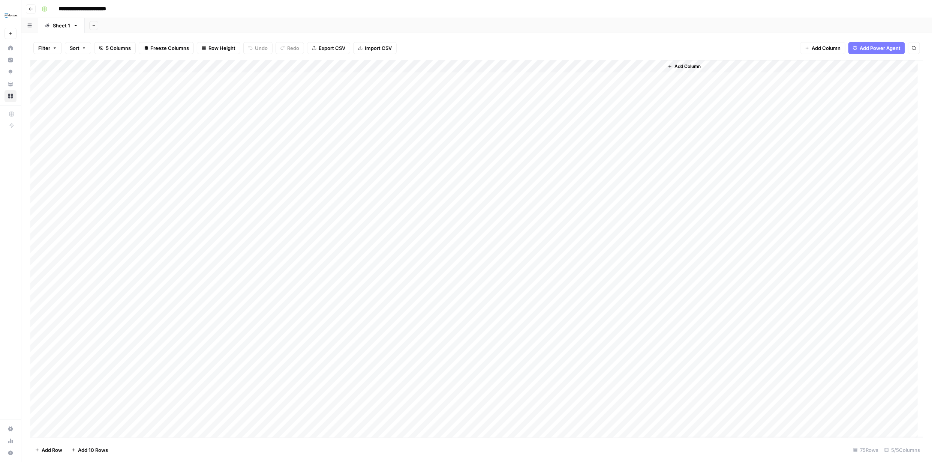
click at [615, 78] on div "Add Column" at bounding box center [476, 248] width 893 height 377
click at [645, 78] on div "Add Column" at bounding box center [476, 248] width 893 height 377
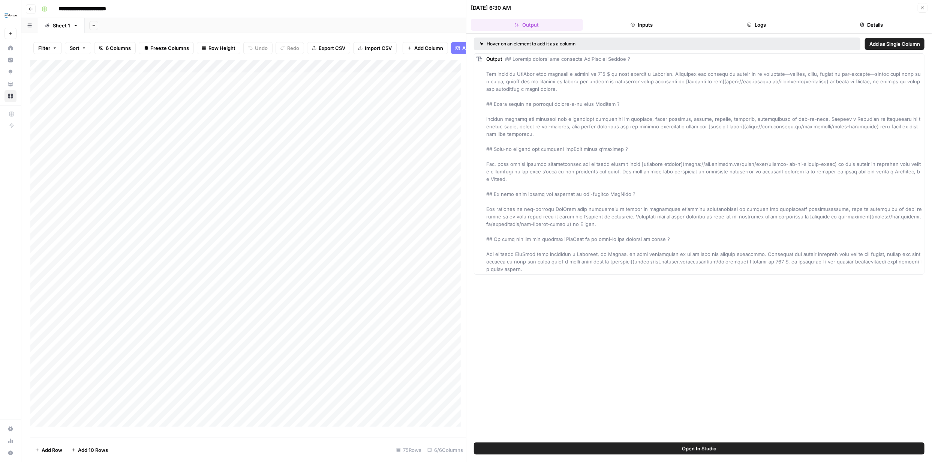
click at [878, 23] on button "Details" at bounding box center [872, 25] width 112 height 12
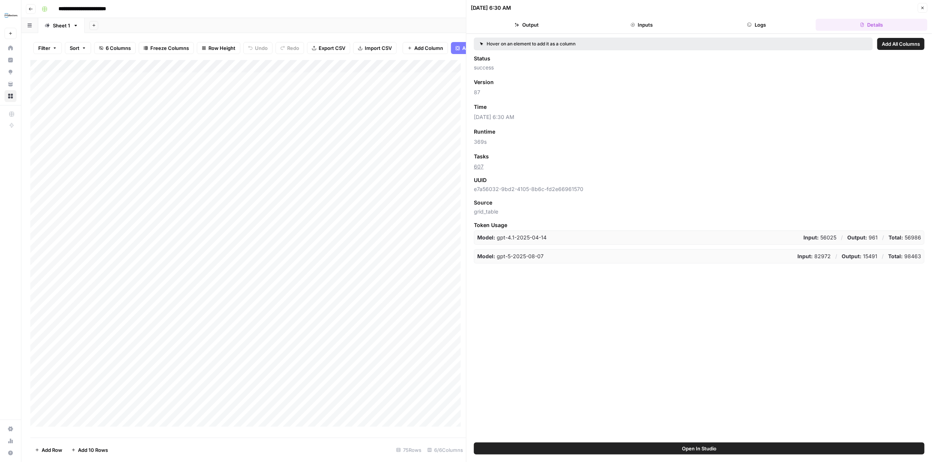
click at [761, 27] on button "Logs" at bounding box center [757, 25] width 112 height 12
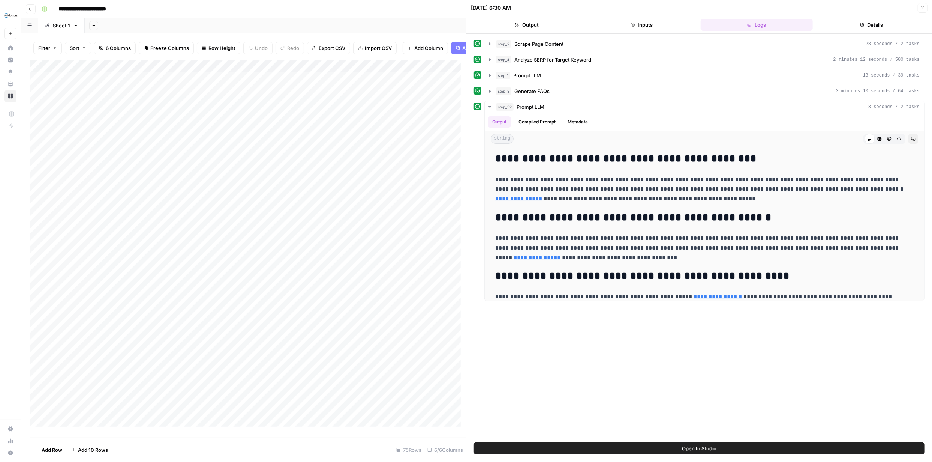
click at [477, 90] on icon at bounding box center [477, 90] width 5 height 5
click at [489, 91] on icon "button" at bounding box center [490, 91] width 6 height 6
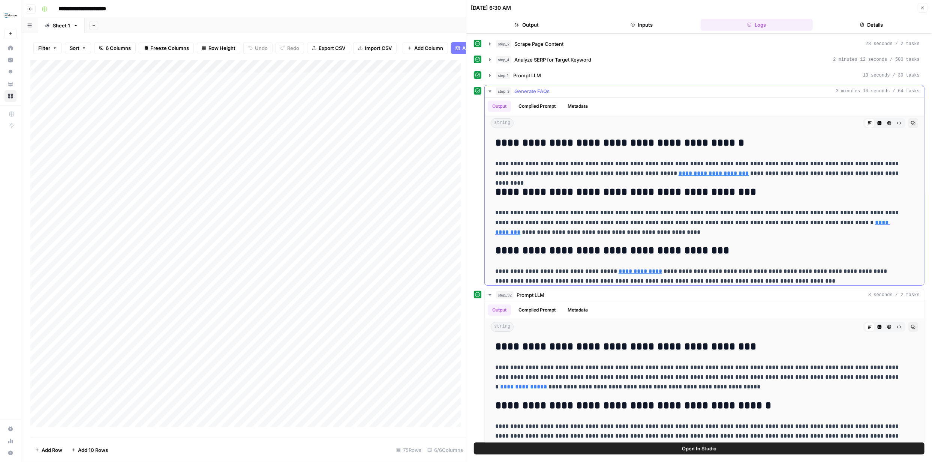
click at [534, 105] on button "Compiled Prompt" at bounding box center [537, 106] width 46 height 11
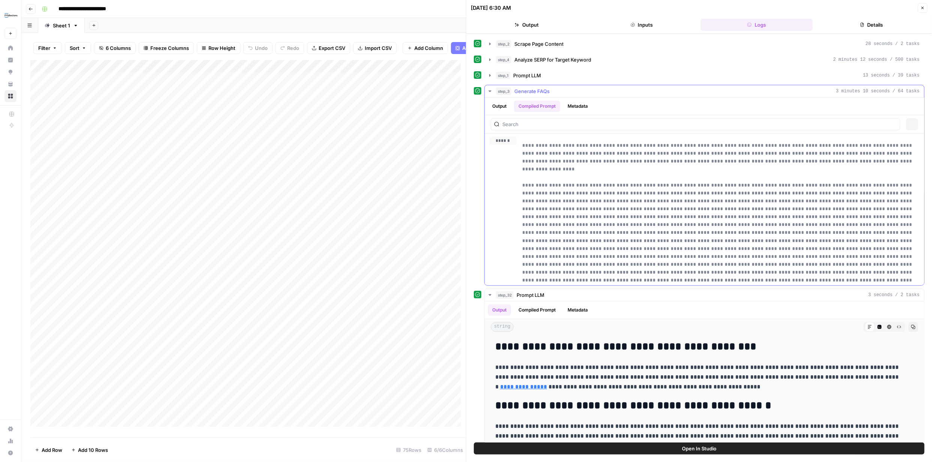
click at [577, 105] on button "Metadata" at bounding box center [577, 106] width 29 height 11
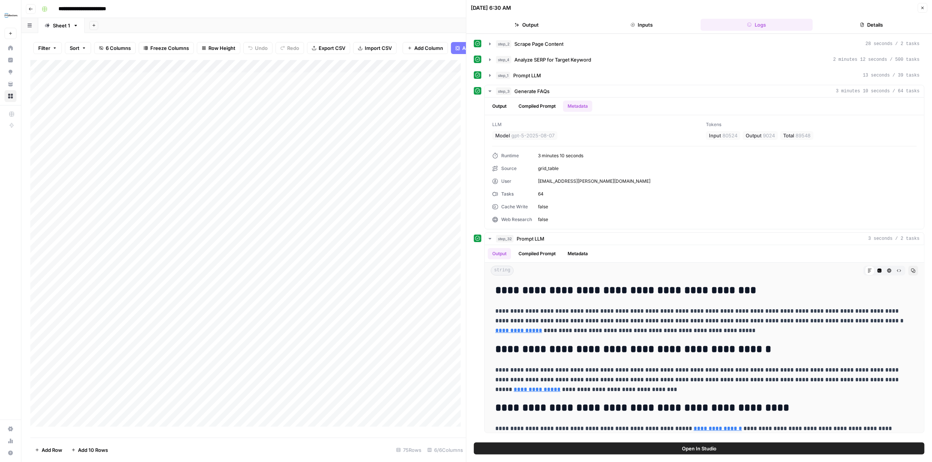
click at [876, 26] on button "Details" at bounding box center [872, 25] width 112 height 12
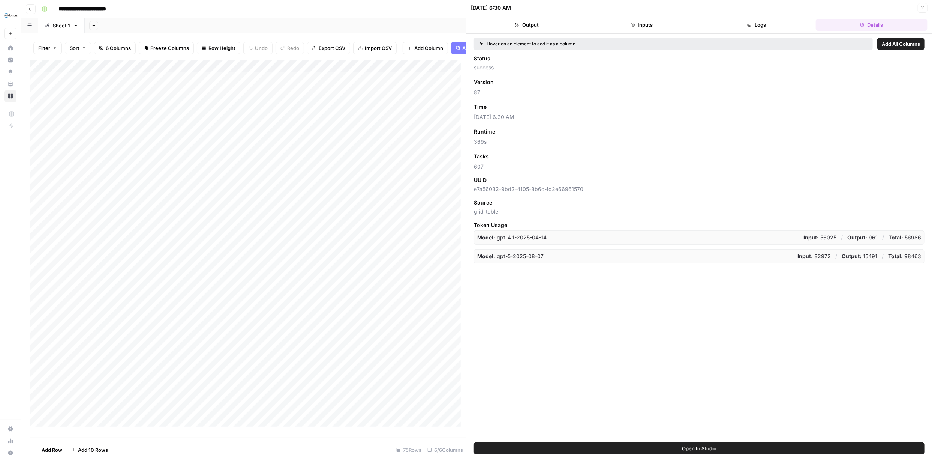
click at [894, 44] on span "Add All Columns" at bounding box center [901, 44] width 38 height 8
click at [921, 8] on icon "button" at bounding box center [923, 8] width 5 height 5
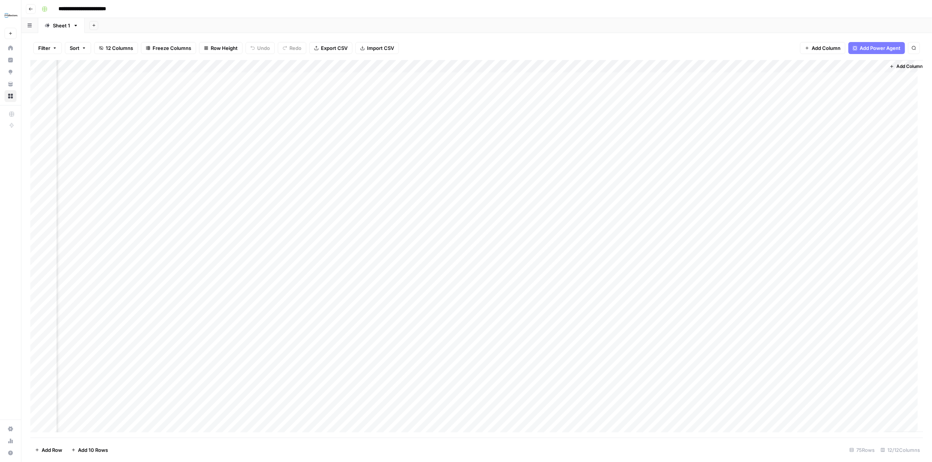
scroll to position [0, 260]
click at [869, 77] on div "Add Column" at bounding box center [476, 248] width 893 height 377
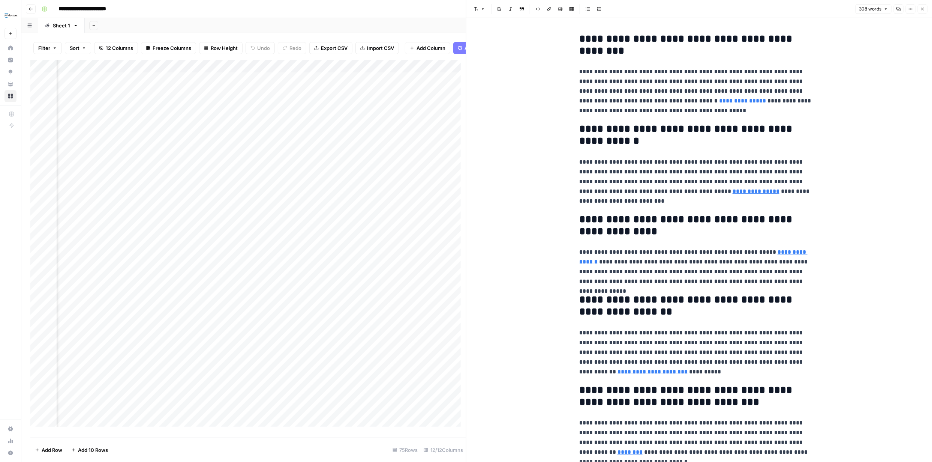
click at [921, 6] on button "Close" at bounding box center [923, 9] width 10 height 10
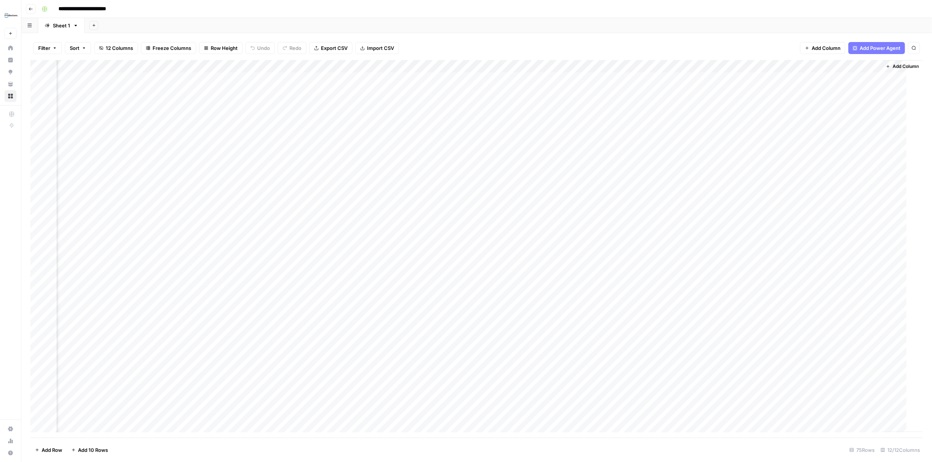
scroll to position [0, 251]
click at [474, 66] on div "Add Column" at bounding box center [476, 248] width 893 height 377
click at [450, 131] on span "Remove Column" at bounding box center [460, 130] width 66 height 8
click at [443, 75] on span "Delete" at bounding box center [439, 78] width 16 height 8
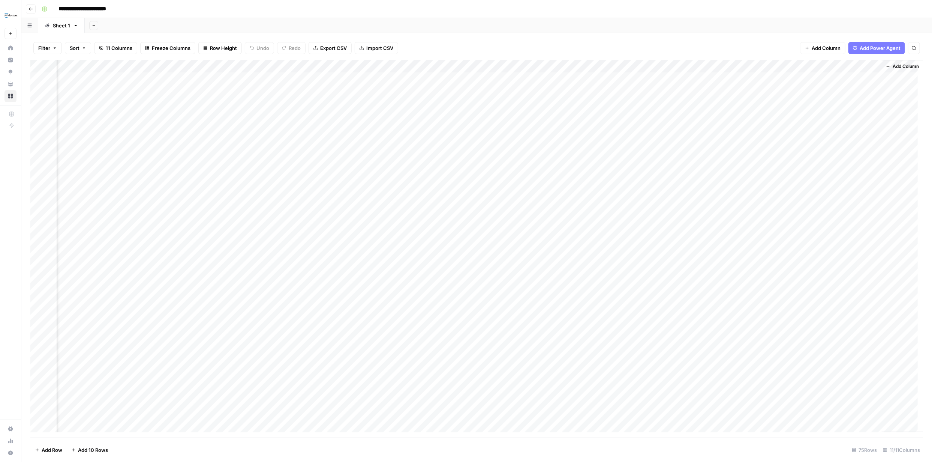
click at [533, 67] on div "Add Column" at bounding box center [476, 248] width 893 height 377
click at [519, 130] on span "Remove Column" at bounding box center [518, 130] width 66 height 8
click at [445, 75] on span "Delete" at bounding box center [439, 78] width 16 height 8
click at [599, 65] on div "Add Column" at bounding box center [476, 248] width 893 height 377
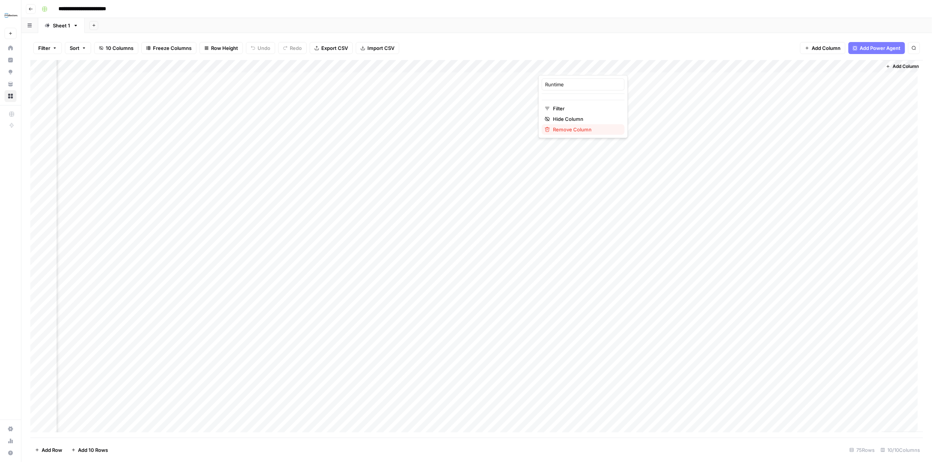
click at [583, 129] on span "Remove Column" at bounding box center [586, 130] width 66 height 8
click at [444, 77] on span "Delete" at bounding box center [439, 78] width 16 height 8
click at [667, 65] on div "Add Column" at bounding box center [476, 248] width 893 height 377
type input "Tasks"
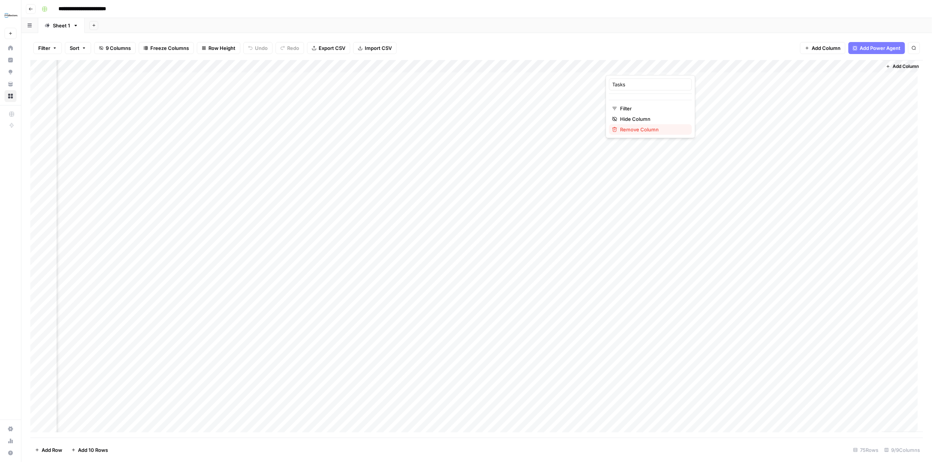
click at [650, 128] on span "Remove Column" at bounding box center [654, 130] width 66 height 8
drag, startPoint x: 443, startPoint y: 79, endPoint x: 452, endPoint y: 78, distance: 8.7
click at [443, 78] on span "Delete" at bounding box center [439, 78] width 16 height 8
click at [725, 65] on div "Add Column" at bounding box center [476, 248] width 893 height 377
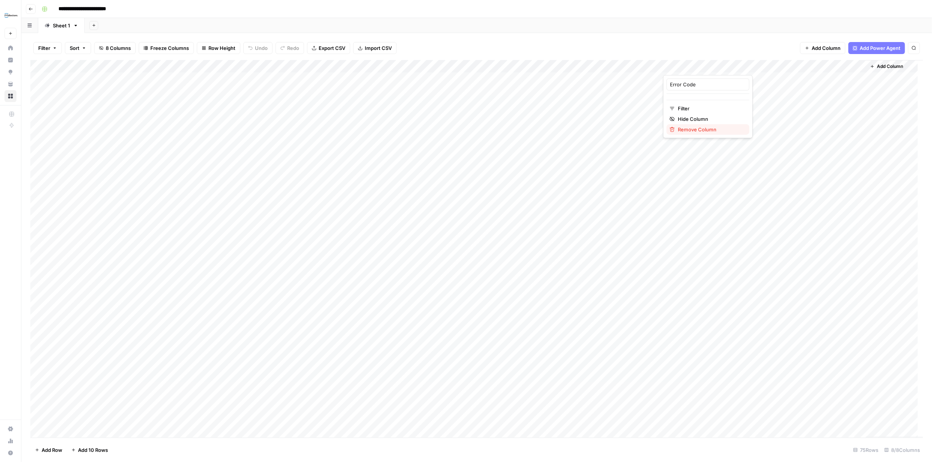
click at [693, 131] on span "Remove Column" at bounding box center [711, 130] width 66 height 8
click at [448, 77] on button "Delete" at bounding box center [439, 78] width 25 height 14
click at [726, 65] on div "Add Column" at bounding box center [476, 248] width 893 height 377
click at [707, 126] on span "Remove Column" at bounding box center [711, 130] width 66 height 8
click at [448, 75] on button "Delete" at bounding box center [439, 78] width 25 height 14
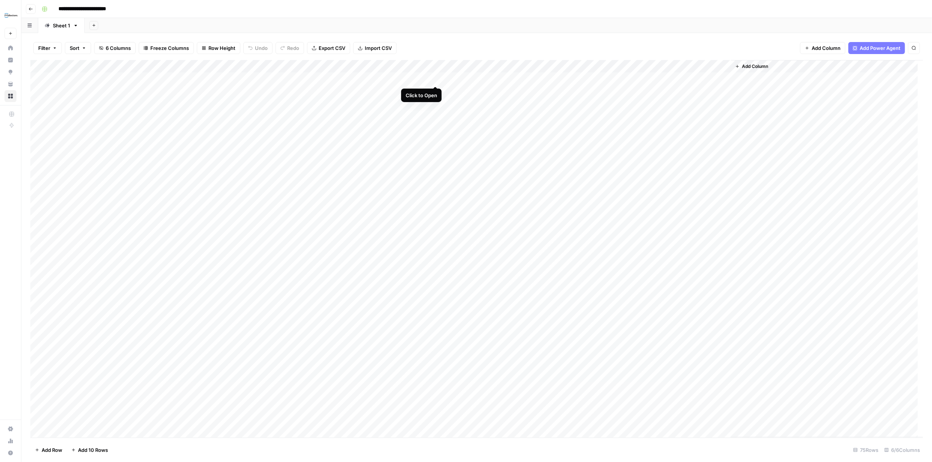
click at [435, 78] on div "Add Column" at bounding box center [476, 248] width 893 height 377
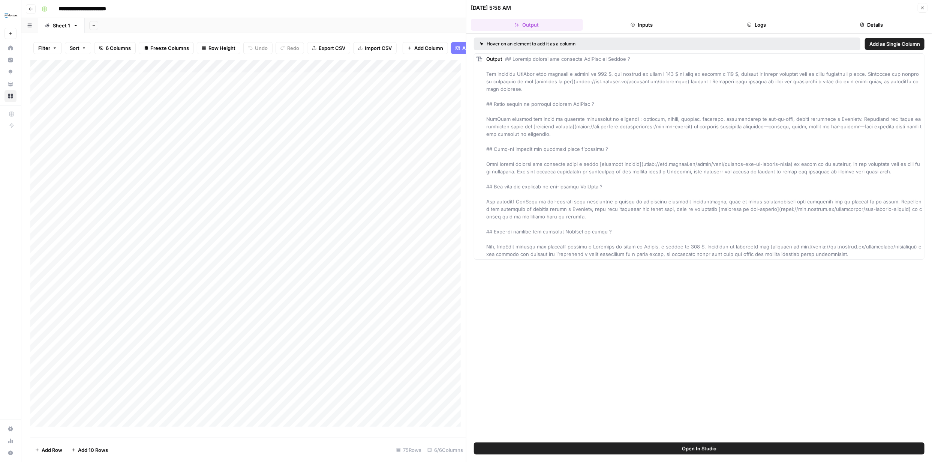
click at [654, 25] on button "Inputs" at bounding box center [642, 25] width 112 height 12
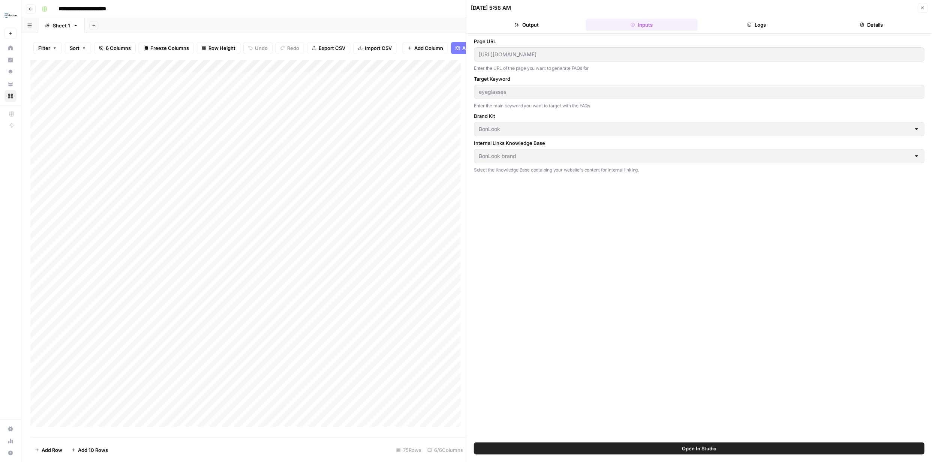
click at [756, 24] on button "Logs" at bounding box center [757, 25] width 112 height 12
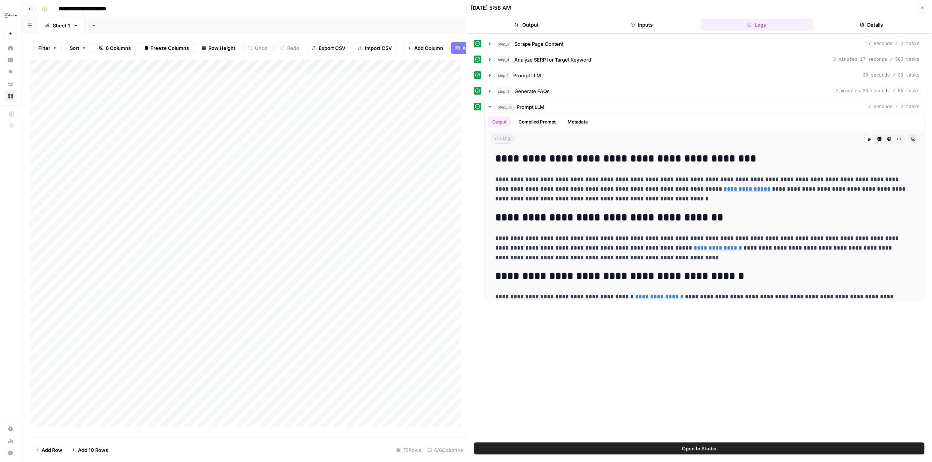
click at [477, 90] on icon at bounding box center [477, 90] width 5 height 5
click at [867, 26] on button "Details" at bounding box center [872, 25] width 112 height 12
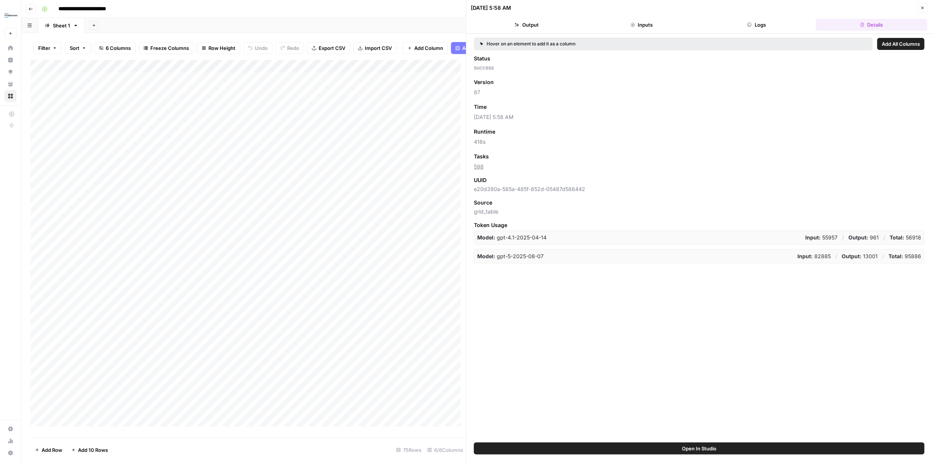
click at [535, 18] on header "09/02/25 at 5:58 AM Close Output Inputs Logs Details" at bounding box center [700, 17] width 466 height 34
click at [535, 22] on button "Output" at bounding box center [527, 25] width 112 height 12
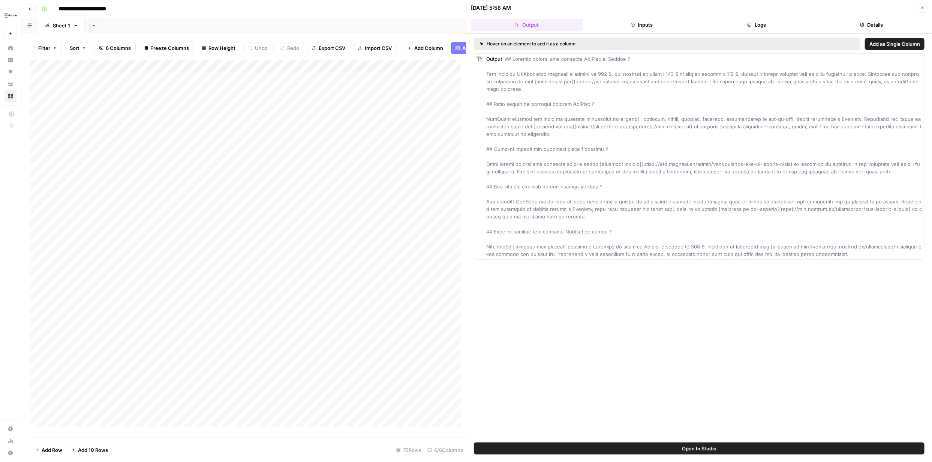
click at [923, 6] on icon "button" at bounding box center [923, 8] width 5 height 5
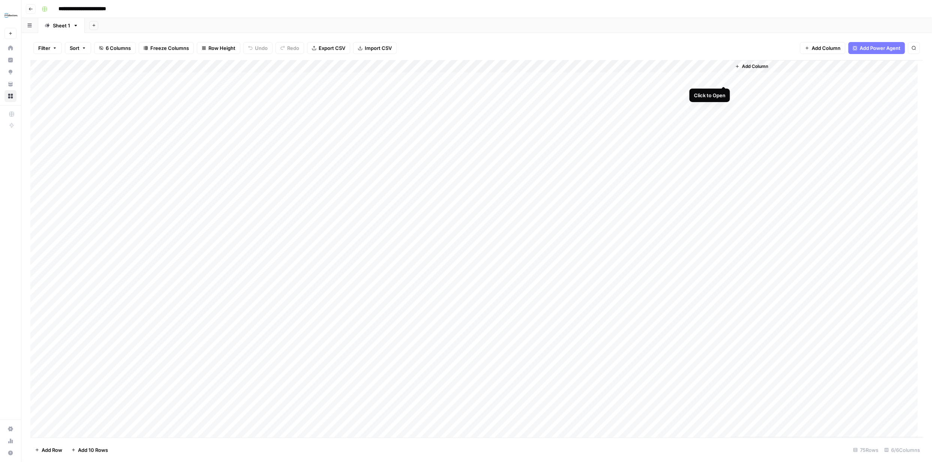
click at [724, 78] on div "Add Column" at bounding box center [476, 248] width 893 height 377
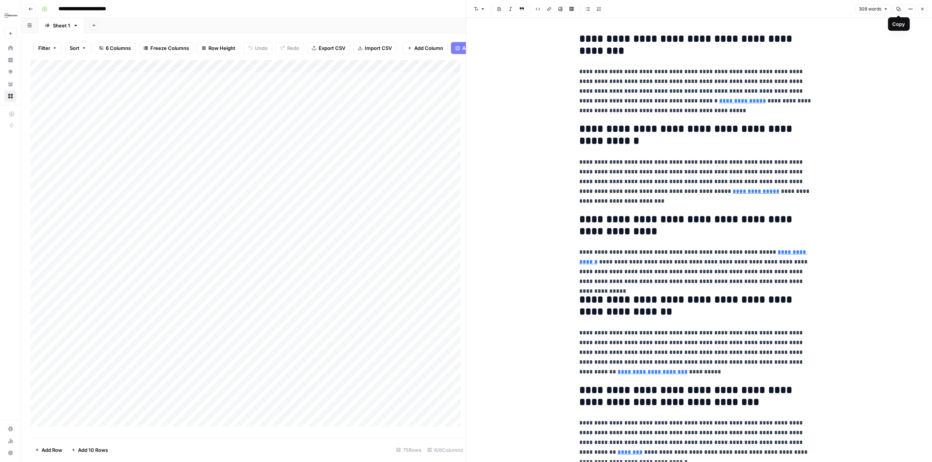
click at [911, 8] on icon "button" at bounding box center [911, 9] width 5 height 5
click at [900, 26] on div "button" at bounding box center [900, 26] width 4 height 4
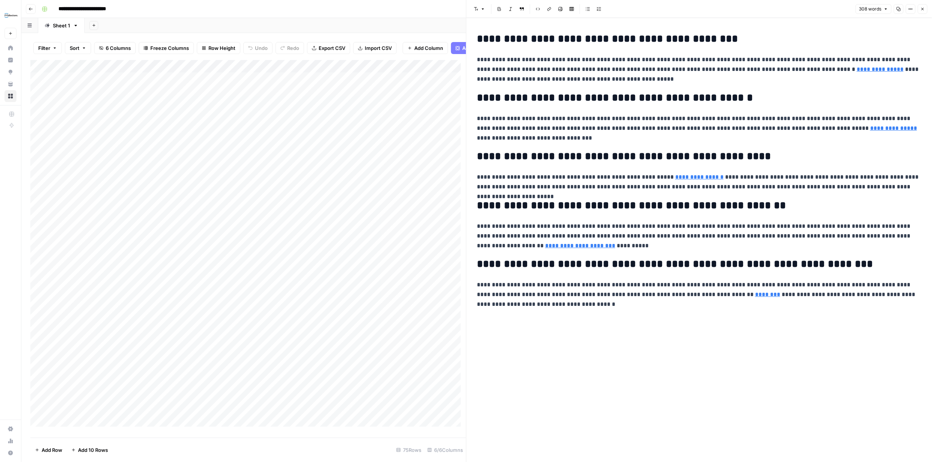
click at [911, 8] on icon "button" at bounding box center [911, 9] width 5 height 5
click at [923, 8] on icon "button" at bounding box center [923, 9] width 5 height 5
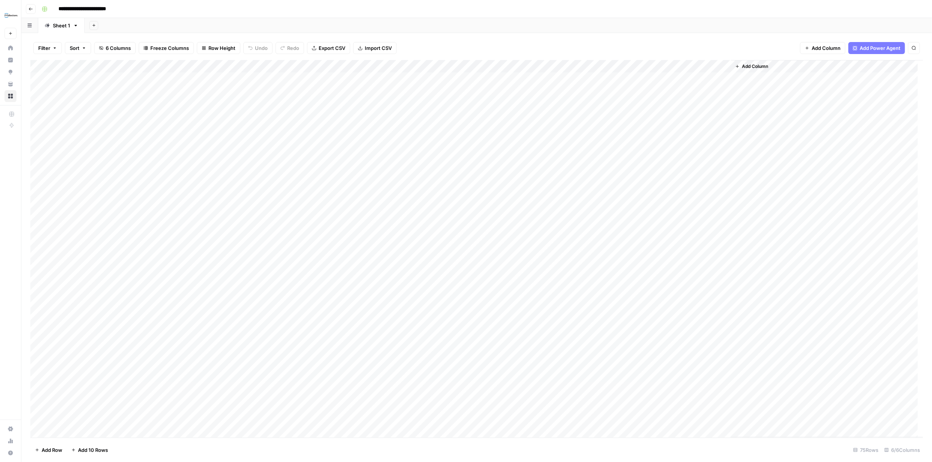
click at [649, 67] on div "Add Column" at bounding box center [476, 248] width 893 height 377
click at [609, 195] on span "Remove Column" at bounding box center [615, 199] width 66 height 8
click at [443, 83] on span "Delete" at bounding box center [439, 85] width 16 height 8
click at [437, 67] on div "Add Column" at bounding box center [476, 248] width 893 height 377
click at [403, 138] on span "Edit Workflow" at bounding box center [411, 140] width 66 height 8
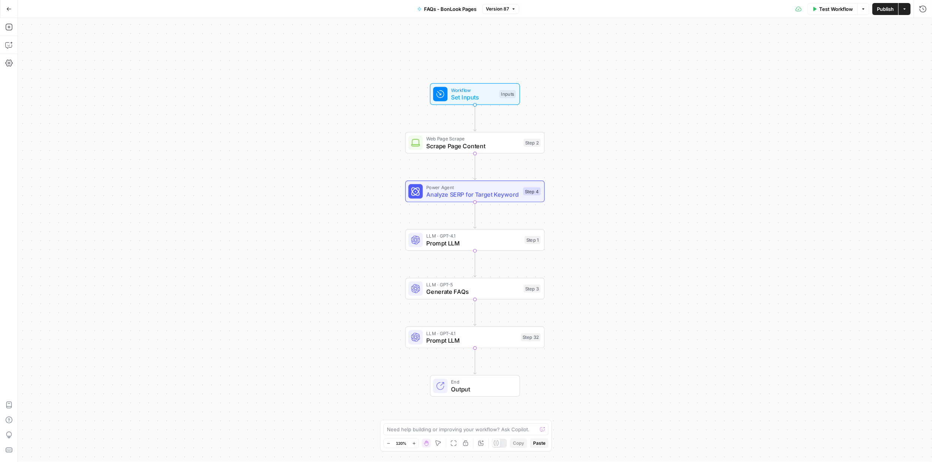
click at [500, 388] on span "Output" at bounding box center [481, 388] width 61 height 9
click at [492, 389] on span "Output" at bounding box center [482, 388] width 61 height 9
click at [9, 29] on icon "button" at bounding box center [9, 27] width 8 height 8
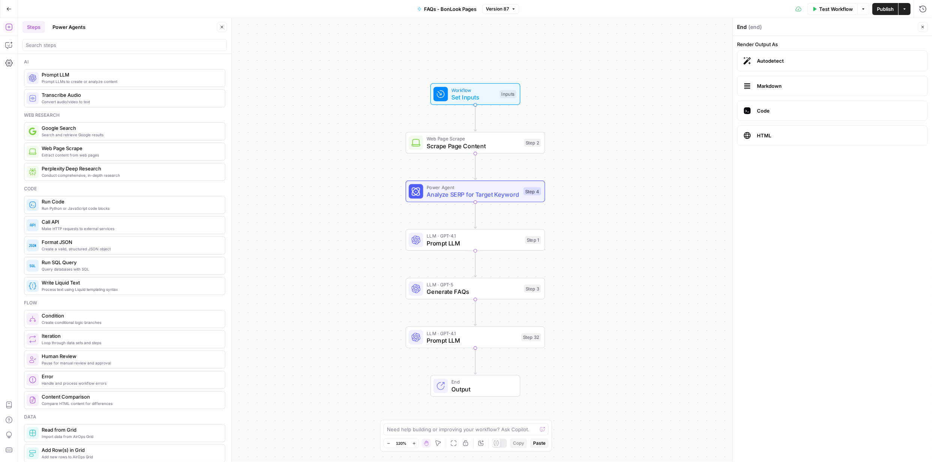
click at [95, 78] on span "Prompt LLMs to create or analyze content" at bounding box center [130, 81] width 177 height 6
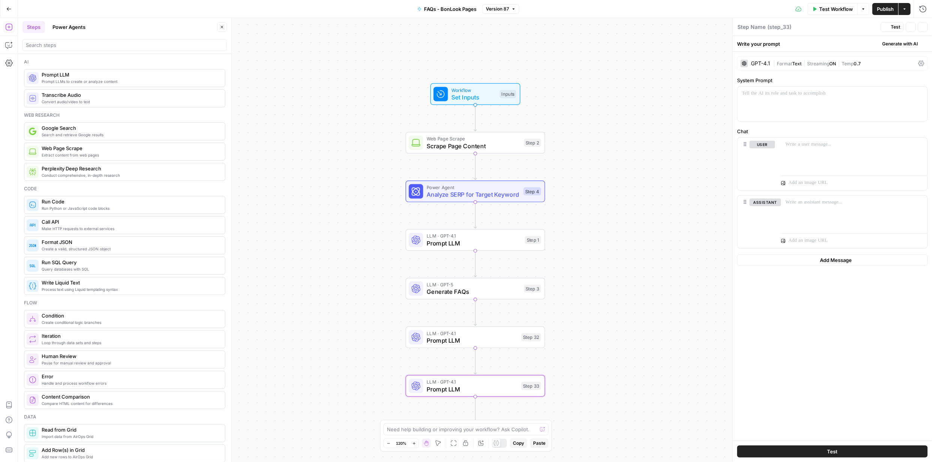
type textarea "Prompt LLM"
click at [487, 387] on span "Prompt LLM" at bounding box center [472, 388] width 91 height 9
click at [900, 42] on span "Generate with AI" at bounding box center [900, 44] width 36 height 7
click at [883, 63] on span "Generate" at bounding box center [890, 61] width 55 height 8
click at [860, 158] on div at bounding box center [834, 171] width 173 height 55
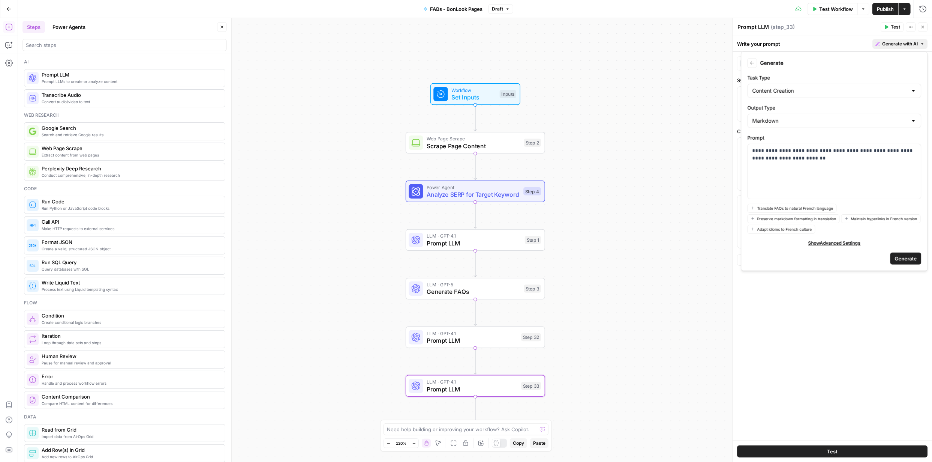
click at [909, 261] on span "Generate" at bounding box center [906, 259] width 22 height 8
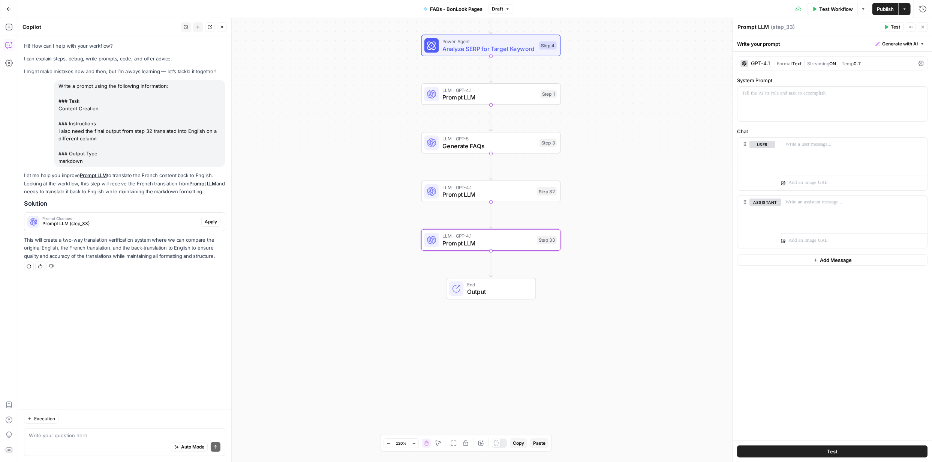
click at [213, 224] on span "Apply" at bounding box center [211, 221] width 12 height 7
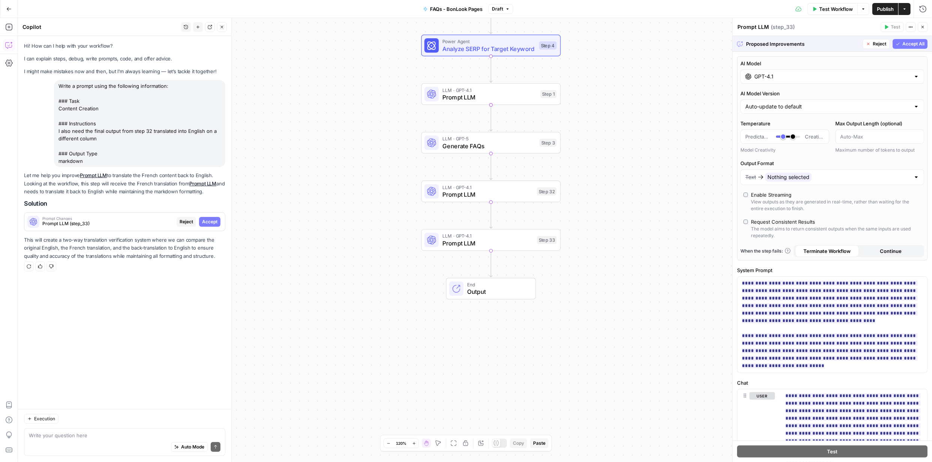
click at [904, 42] on span "Accept All" at bounding box center [914, 44] width 22 height 7
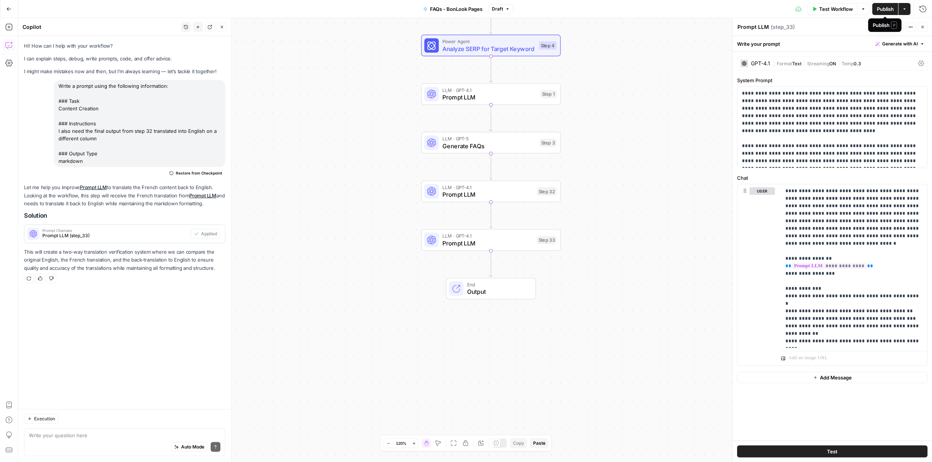
click at [885, 10] on span "Publish" at bounding box center [885, 9] width 17 height 8
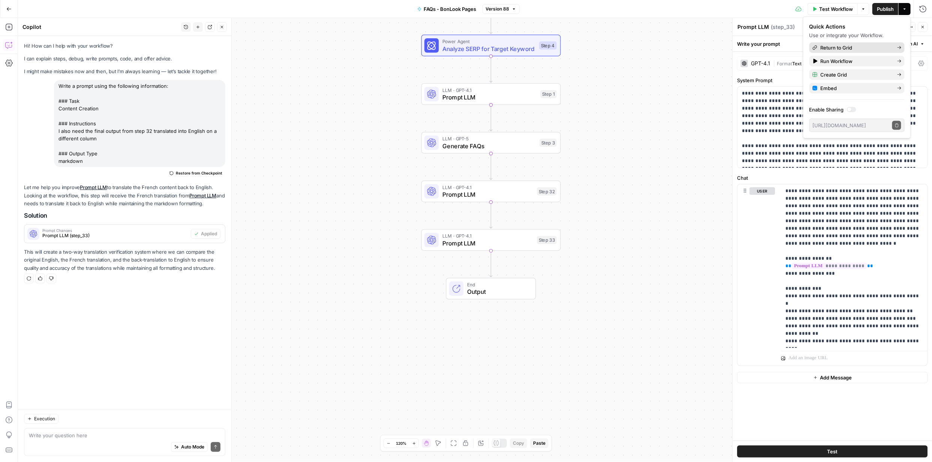
click at [830, 48] on span "Return to Grid" at bounding box center [856, 48] width 71 height 8
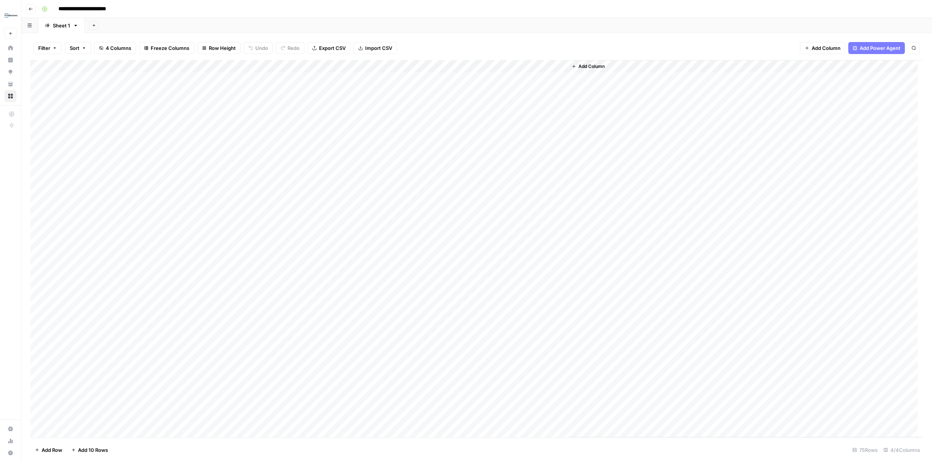
click at [436, 66] on div "Add Column" at bounding box center [476, 248] width 893 height 377
click at [453, 38] on div "Filter Sort 4 Columns Freeze Columns Row Height Undo Redo Export CSV Import CSV…" at bounding box center [476, 48] width 893 height 24
click at [444, 78] on div "Add Column" at bounding box center [476, 248] width 893 height 377
click at [561, 117] on div "Add Column" at bounding box center [476, 248] width 893 height 377
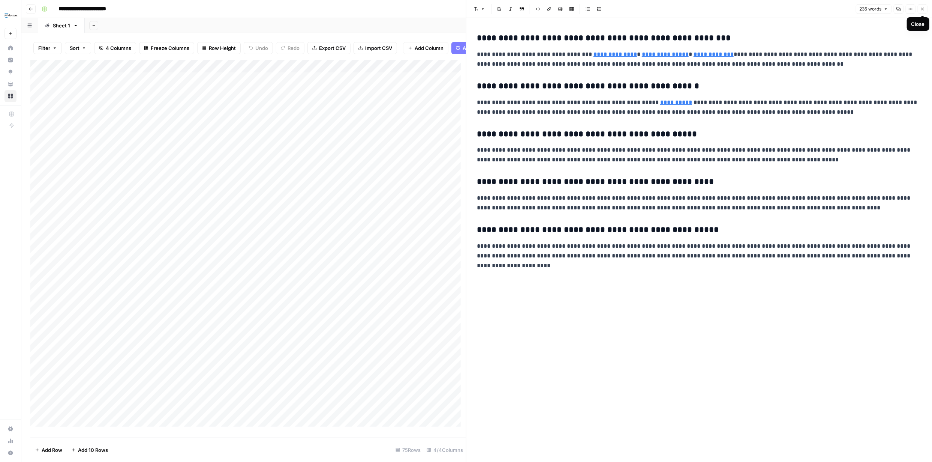
click at [921, 8] on icon "button" at bounding box center [923, 9] width 5 height 5
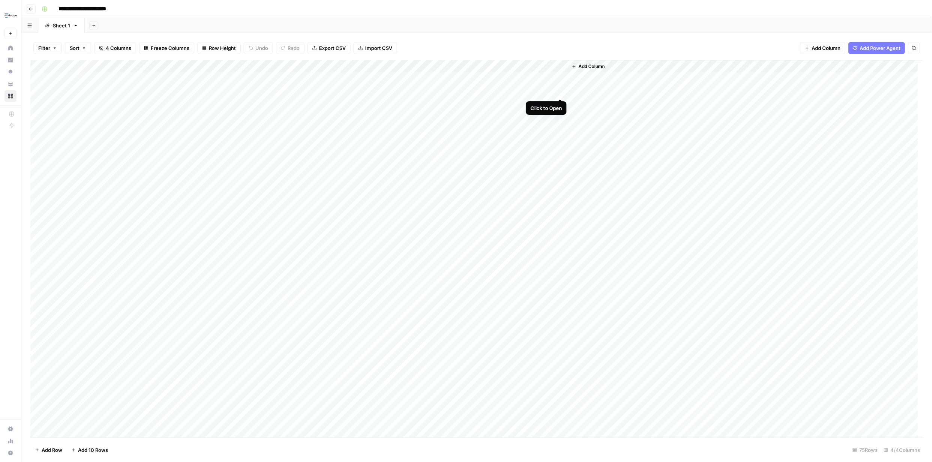
click at [560, 91] on div "Add Column" at bounding box center [476, 248] width 893 height 377
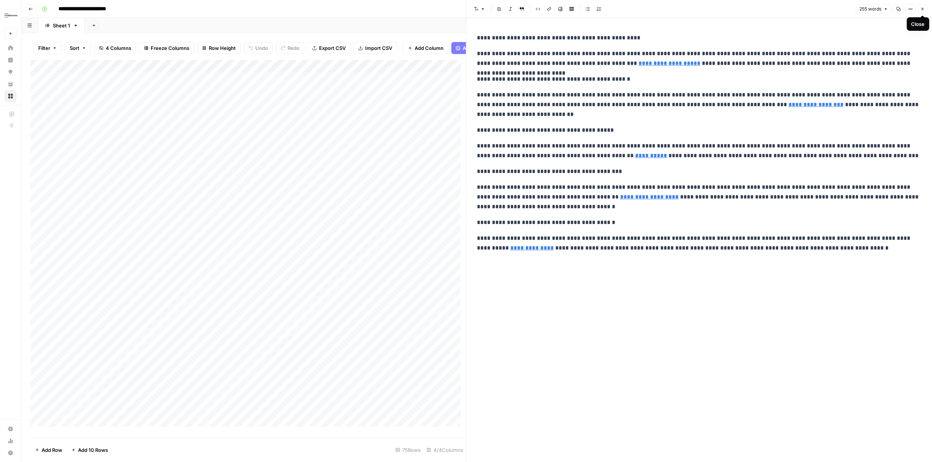
click at [921, 8] on icon "button" at bounding box center [923, 9] width 5 height 5
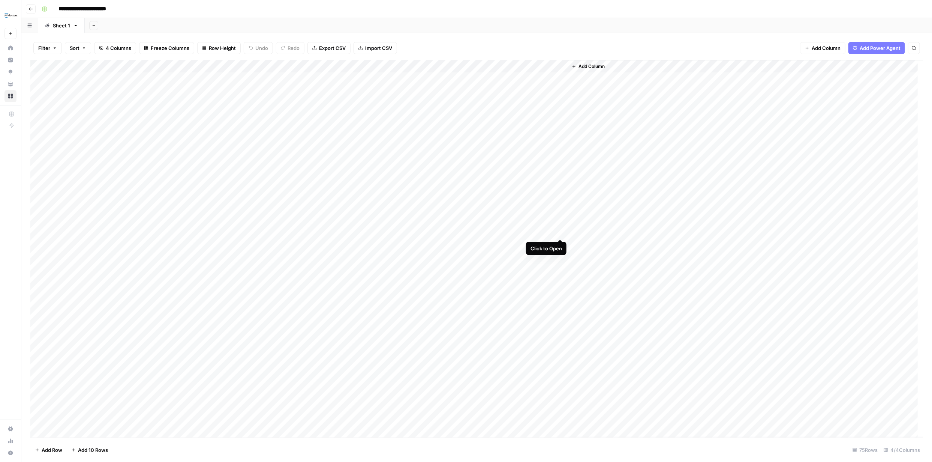
click at [559, 230] on div "Add Column" at bounding box center [476, 248] width 893 height 377
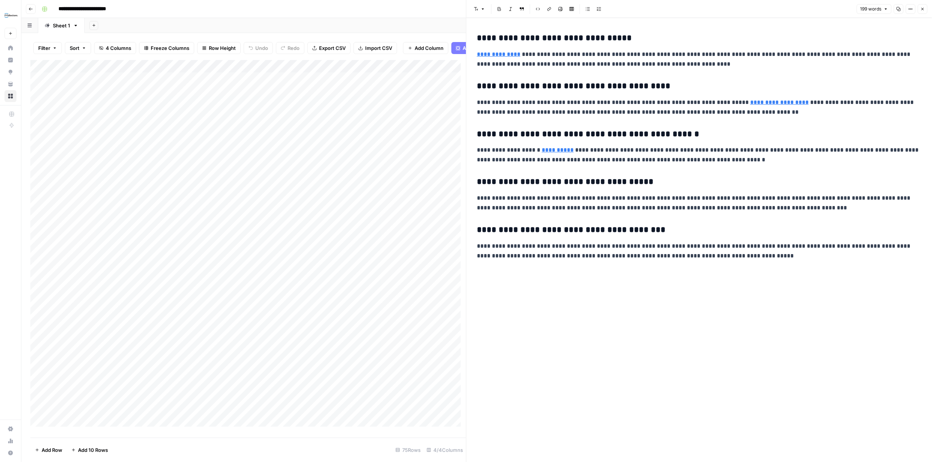
click at [923, 9] on icon "button" at bounding box center [923, 9] width 3 height 3
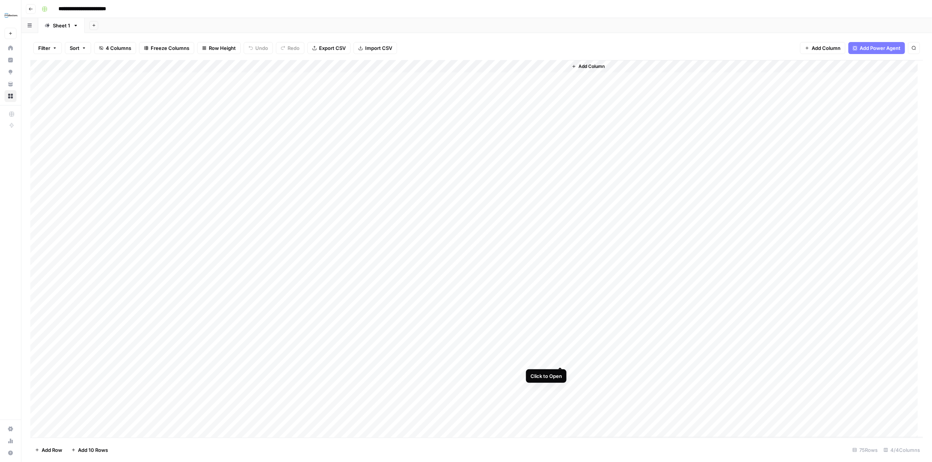
click at [560, 359] on div "Add Column" at bounding box center [476, 248] width 893 height 377
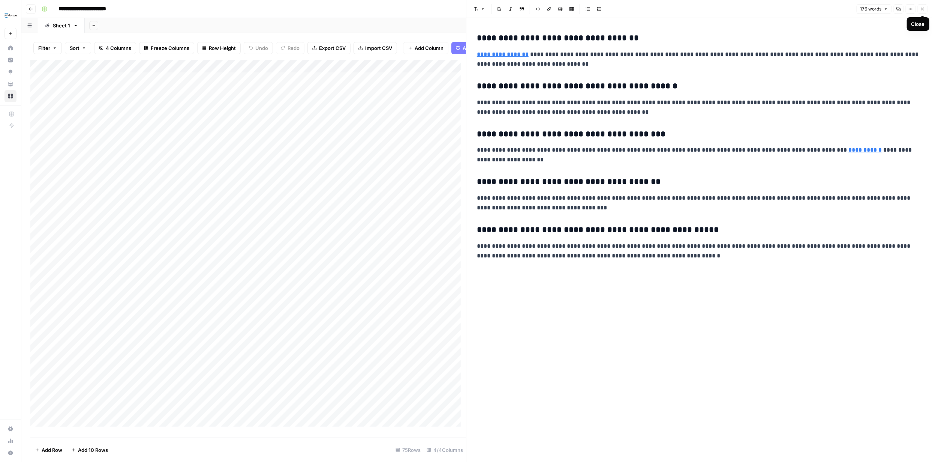
click at [925, 7] on icon "button" at bounding box center [923, 9] width 5 height 5
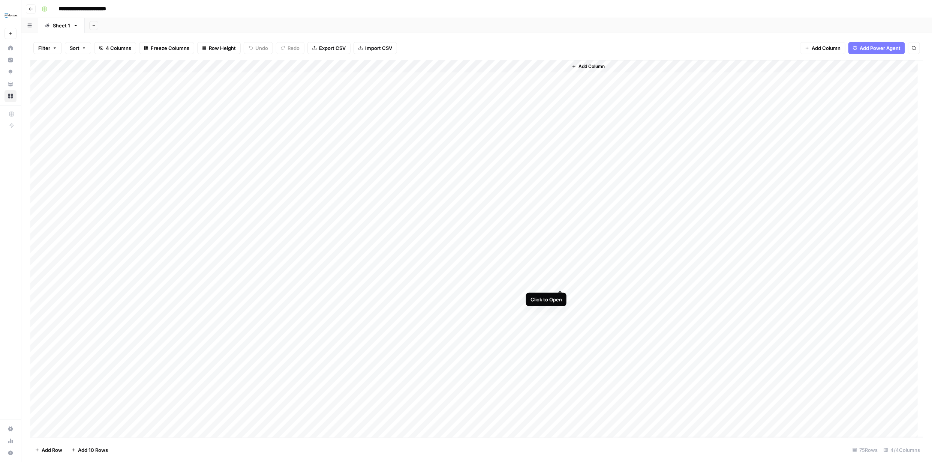
click at [560, 282] on div "Add Column" at bounding box center [476, 248] width 893 height 377
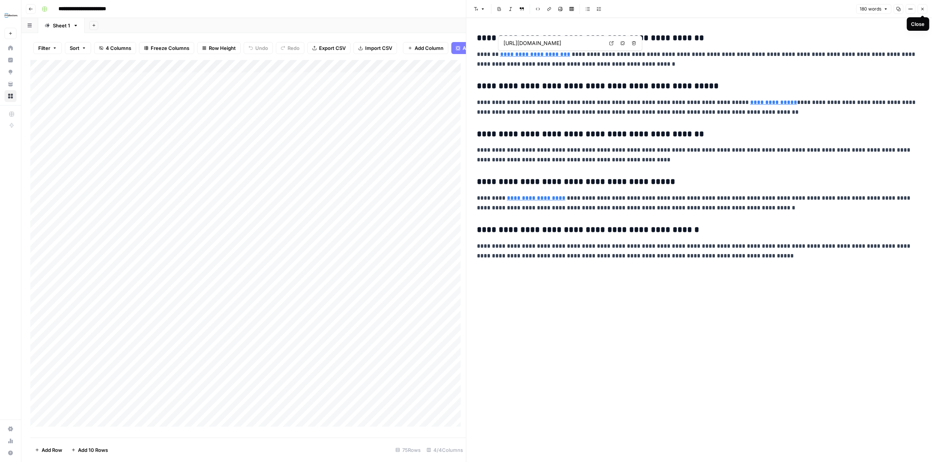
click at [922, 8] on icon "button" at bounding box center [923, 9] width 5 height 5
